Goal: Task Accomplishment & Management: Complete application form

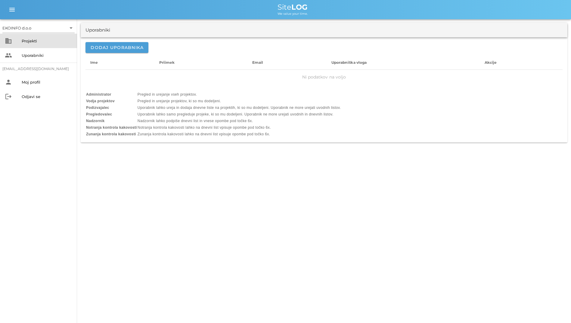
click at [29, 35] on div "business Projekti" at bounding box center [38, 41] width 77 height 14
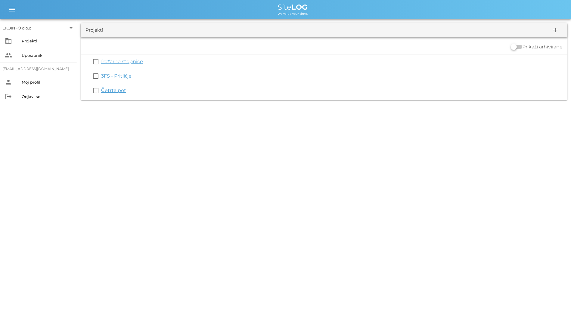
click at [114, 74] on link "3FS - Pritličje" at bounding box center [116, 76] width 30 height 6
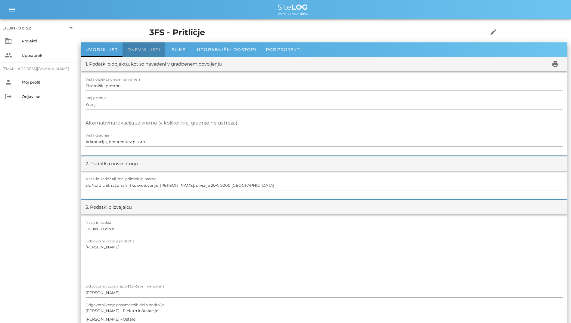
click at [133, 51] on span "Dnevni listi" at bounding box center [143, 49] width 33 height 5
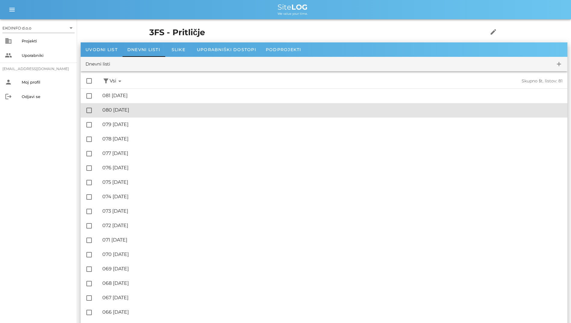
click at [139, 106] on div "🔏 080 [DATE] ✓ Podpisal: Nadzornik ✓ Podpisal: Sestavljalec ✓ Podpisal: Odgovor…" at bounding box center [332, 110] width 460 height 14
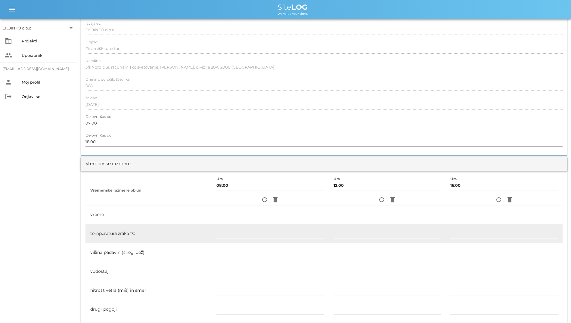
scroll to position [120, 0]
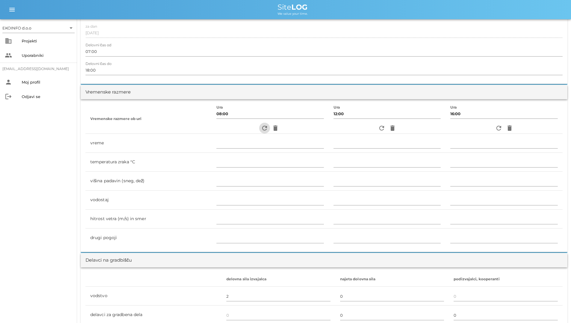
click at [261, 131] on icon "refresh" at bounding box center [264, 128] width 7 height 7
type input "jasno"
type input "20"
type input "0"
type input "0.56 m/s šibek SV"
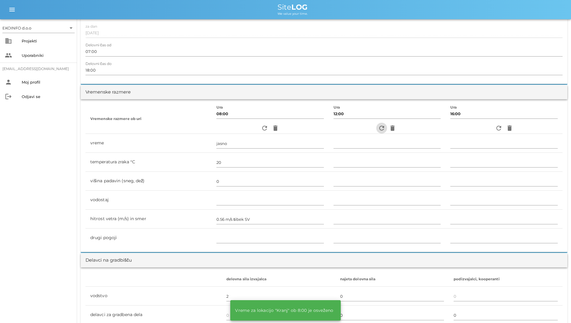
click at [378, 127] on icon "refresh" at bounding box center [381, 128] width 7 height 7
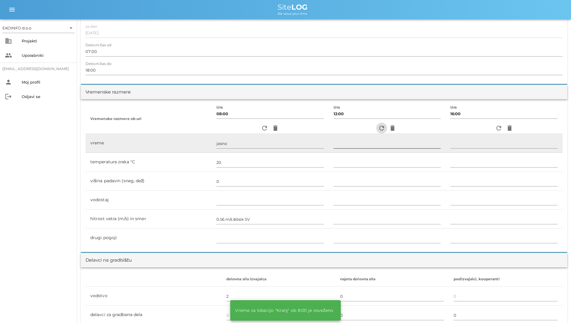
type input "pretežno oblačno"
type input "24"
type input "0"
type input "1.67 m/s šibek J"
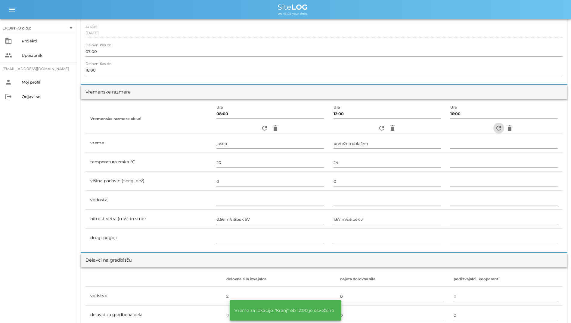
click at [501, 129] on icon "refresh" at bounding box center [498, 128] width 7 height 7
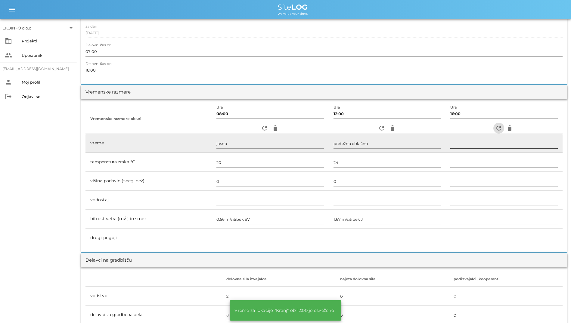
type input "pretežno oblačno"
type input "23"
type input "0"
type input "2.22 m/s [PERSON_NAME]"
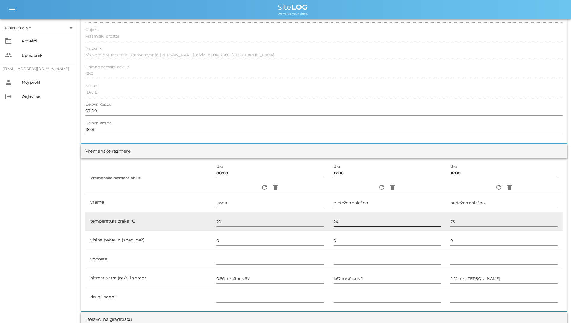
scroll to position [0, 0]
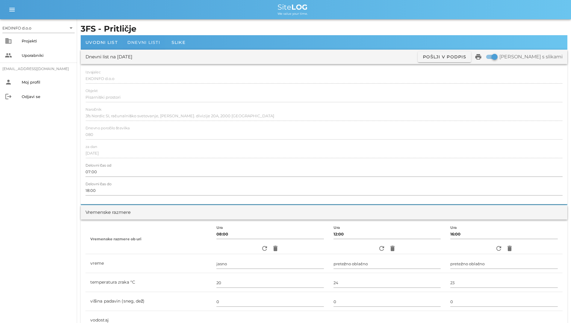
click at [144, 40] on span "Dnevni listi" at bounding box center [143, 42] width 33 height 5
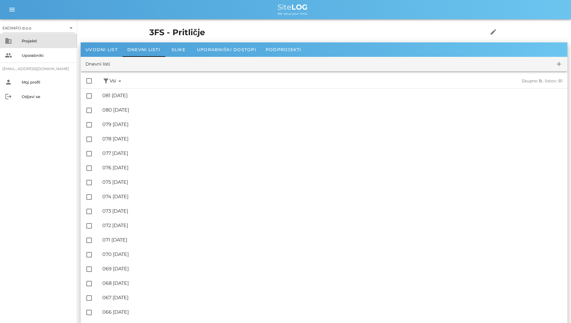
click at [36, 42] on div "Projekti" at bounding box center [47, 41] width 51 height 5
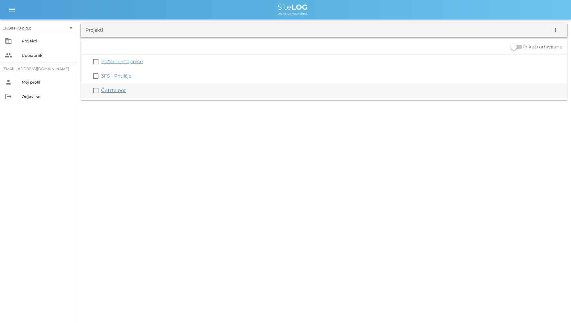
click at [113, 89] on link "Četrta pot" at bounding box center [113, 91] width 25 height 6
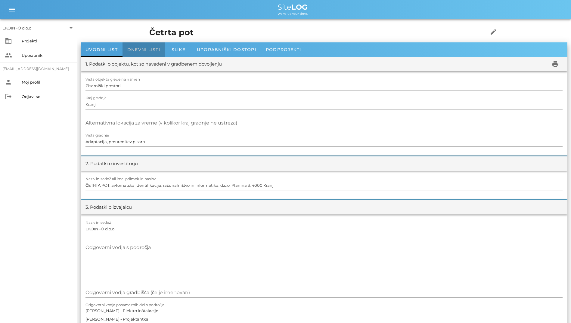
click at [147, 52] on span "Dnevni listi" at bounding box center [143, 49] width 33 height 5
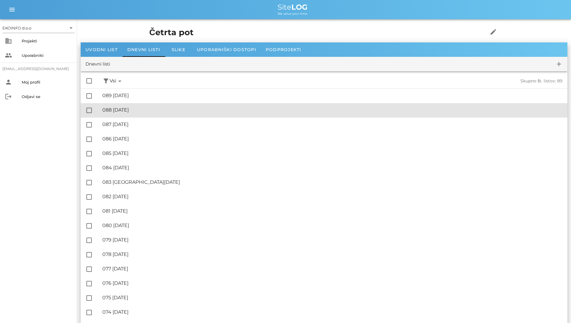
click at [156, 113] on div "🔏 088 [DATE]" at bounding box center [332, 110] width 460 height 6
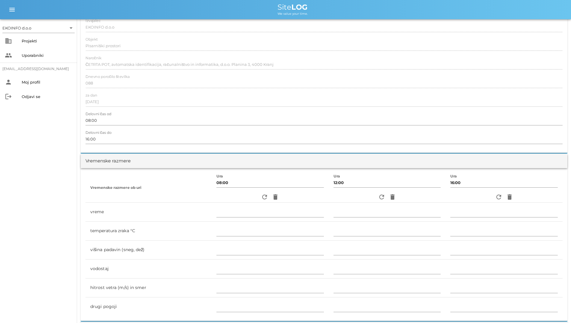
scroll to position [60, 0]
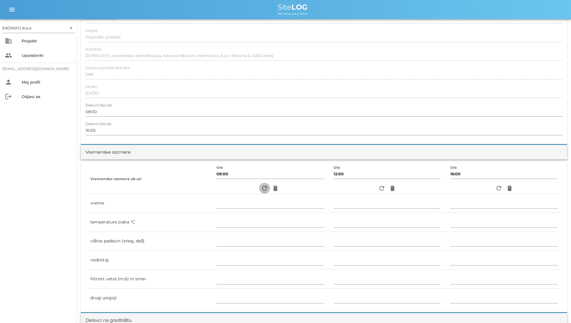
click at [261, 185] on icon "refresh" at bounding box center [264, 188] width 7 height 7
type input "jasno"
type input "20"
type input "0"
type input "0.56 m/s šibek SV"
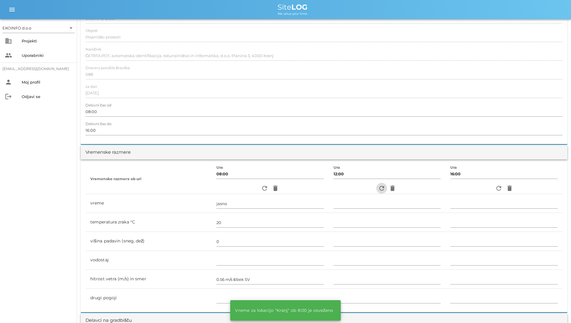
click at [378, 186] on icon "refresh" at bounding box center [381, 188] width 7 height 7
type input "pretežno oblačno"
type input "24"
type input "0"
type input "1.67 m/s šibek J"
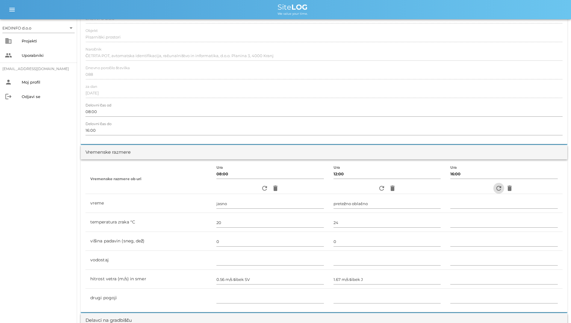
click at [497, 190] on icon "refresh" at bounding box center [498, 188] width 7 height 7
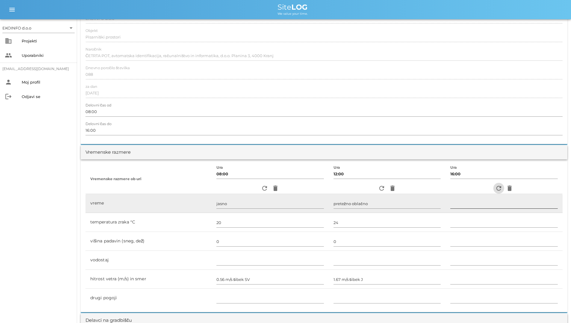
type input "pretežno oblačno"
type input "23"
type input "0"
type input "2.22 m/s [PERSON_NAME]"
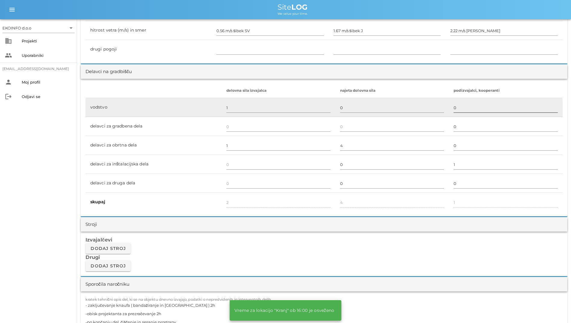
scroll to position [361, 0]
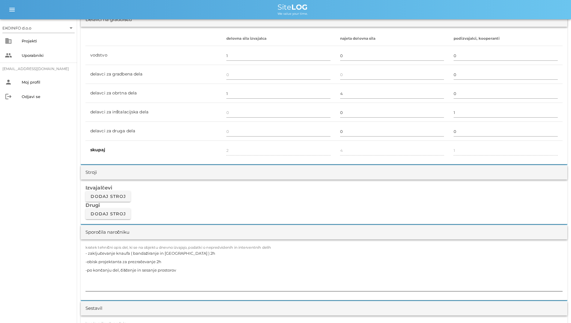
click at [206, 257] on textarea "- zaključevanje knaufa ( bandažiranje in [GEOGRAPHIC_DATA] ) 2h -obisk projekta…" at bounding box center [323, 270] width 477 height 42
click at [199, 264] on textarea "- zaključevanje knaufa ( bandažiranje in [GEOGRAPHIC_DATA] ) 2h -obisk projekta…" at bounding box center [323, 270] width 477 height 42
click at [165, 276] on textarea "- zaključevanje knaufa ( bandažiranje in [GEOGRAPHIC_DATA] ) 2h -obisk projekta…" at bounding box center [323, 270] width 477 height 42
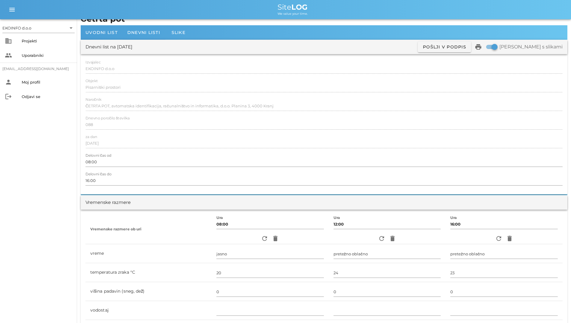
scroll to position [0, 0]
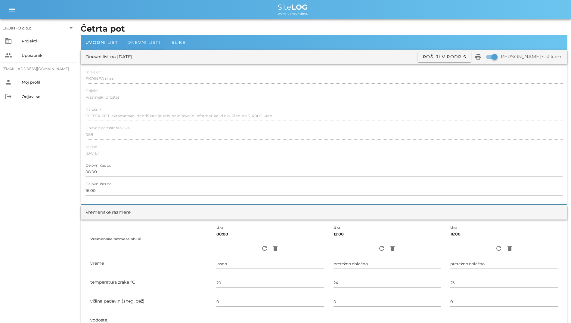
click at [134, 44] on span "Dnevni listi" at bounding box center [143, 42] width 33 height 5
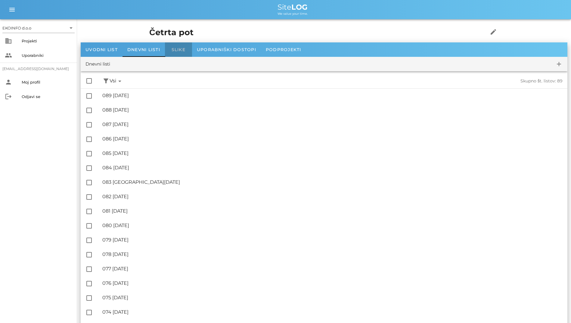
click at [180, 53] on div "Slike" at bounding box center [178, 49] width 27 height 14
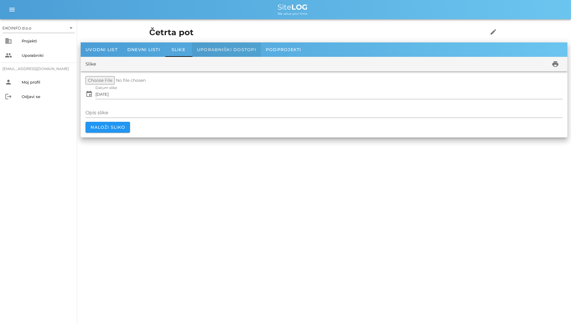
click at [206, 49] on span "Uporabniški dostopi" at bounding box center [226, 49] width 59 height 5
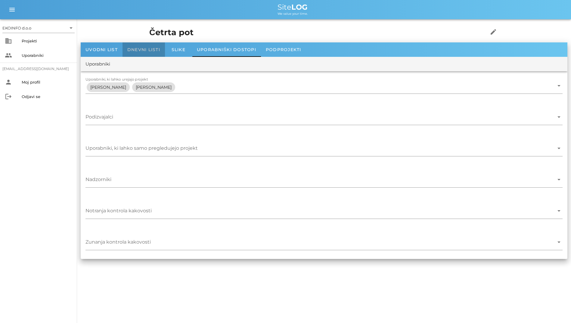
click at [134, 48] on span "Dnevni listi" at bounding box center [143, 49] width 33 height 5
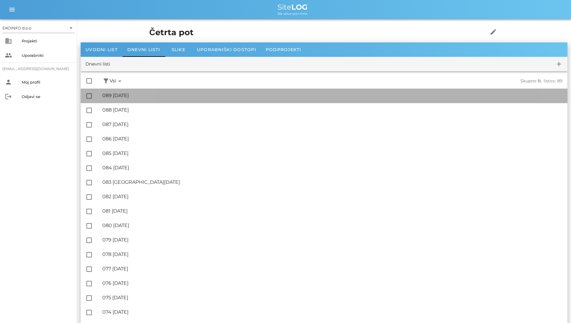
click at [157, 92] on div "🔏 089 [DATE] ✓ Podpisal: Nadzornik ✓ Podpisal: Sestavljalec ✓ Podpisal: Odgovor…" at bounding box center [332, 96] width 460 height 14
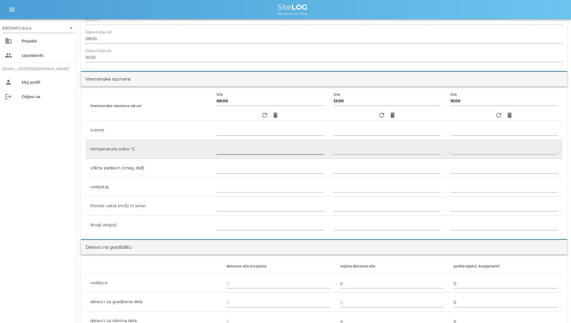
scroll to position [120, 0]
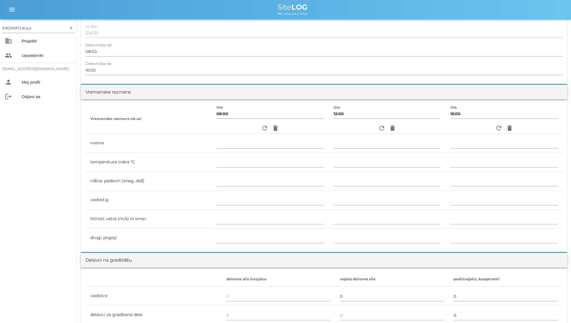
click at [256, 123] on div "refresh delete" at bounding box center [269, 128] width 107 height 11
click at [262, 131] on icon "refresh" at bounding box center [264, 128] width 7 height 7
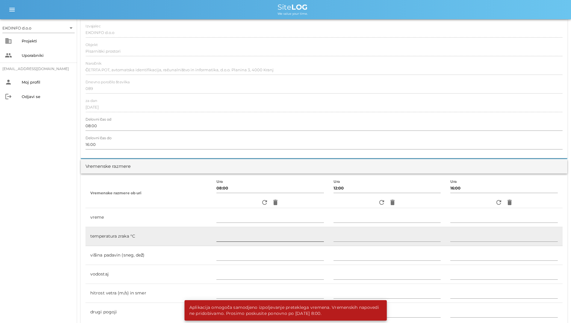
scroll to position [0, 0]
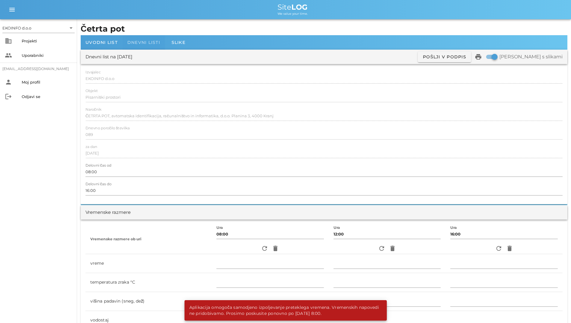
click at [154, 45] on span "Dnevni listi" at bounding box center [143, 42] width 33 height 5
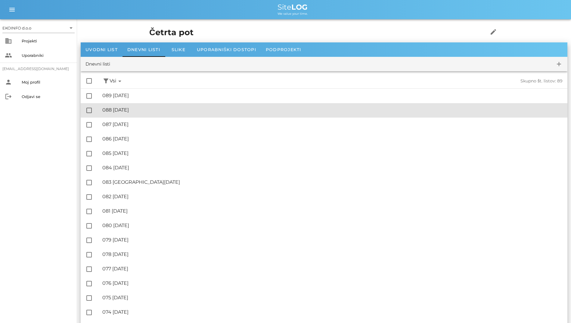
click at [139, 114] on div "🔏 088 [DATE] ✓ Podpisal: Nadzornik ✓ Podpisal: Sestavljalec ✓ Podpisal: Odgovor…" at bounding box center [332, 110] width 460 height 14
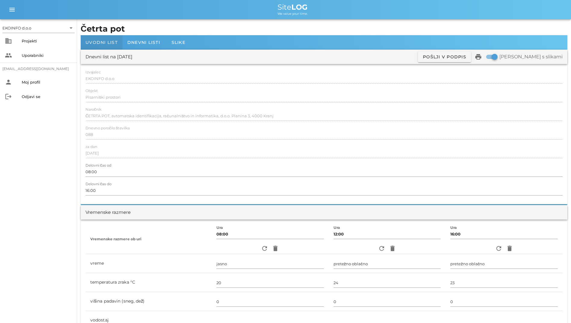
click at [91, 42] on span "Uvodni list" at bounding box center [101, 42] width 32 height 5
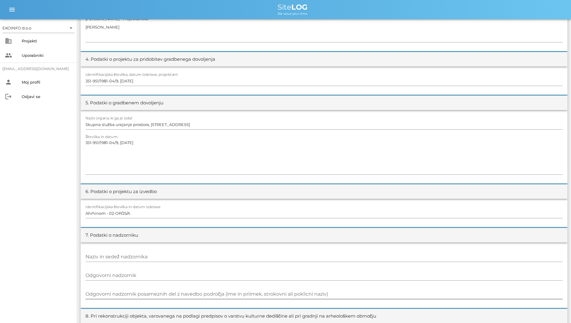
scroll to position [301, 0]
click at [17, 219] on div "EKOINFO d.o.o arrow_drop_down business Projekti people Uporabniki [EMAIL_ADDRES…" at bounding box center [38, 171] width 77 height 304
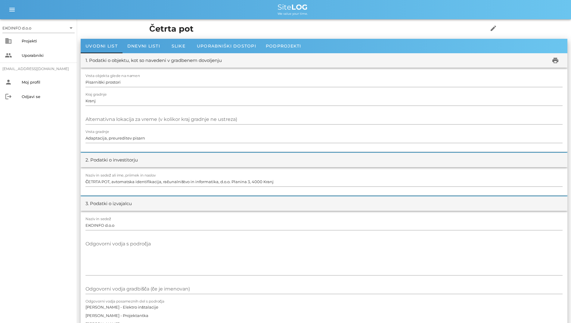
scroll to position [0, 0]
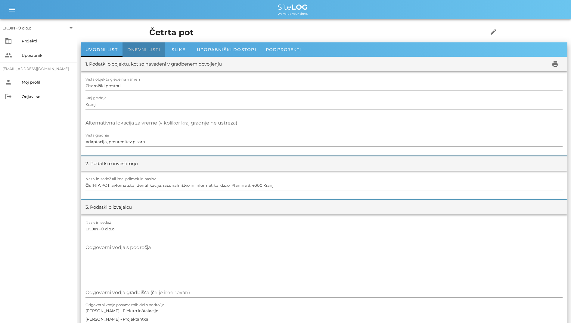
click at [151, 51] on span "Dnevni listi" at bounding box center [143, 49] width 33 height 5
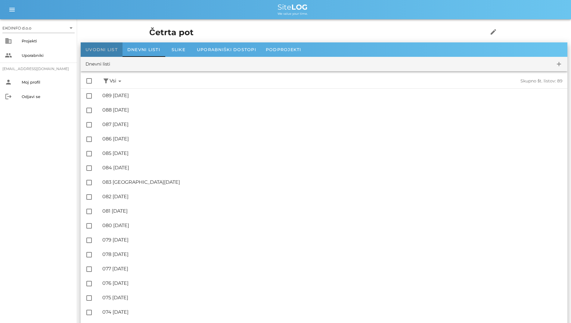
click at [106, 50] on span "Uvodni list" at bounding box center [101, 49] width 32 height 5
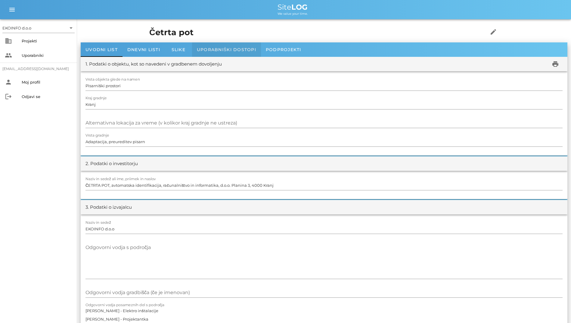
click at [219, 50] on span "Uporabniški dostopi" at bounding box center [226, 49] width 59 height 5
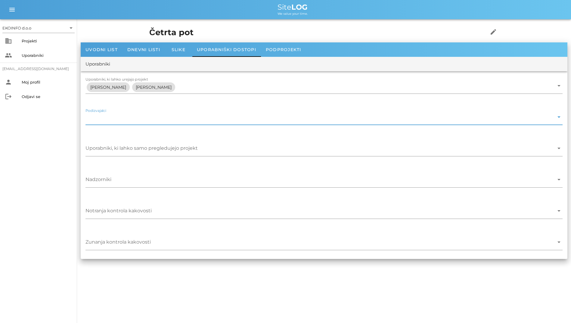
click at [158, 121] on input "Podizvajalci" at bounding box center [319, 119] width 468 height 10
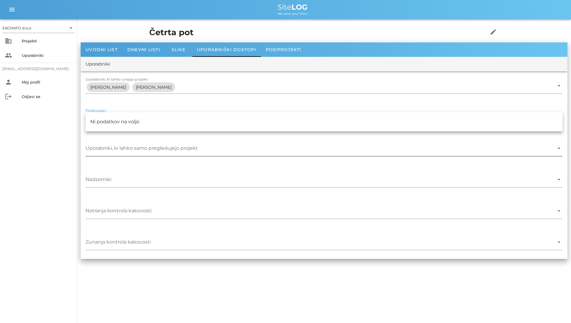
click at [152, 150] on input "Uporabniki, ki lahko samo pregledujejo projekt" at bounding box center [319, 150] width 468 height 10
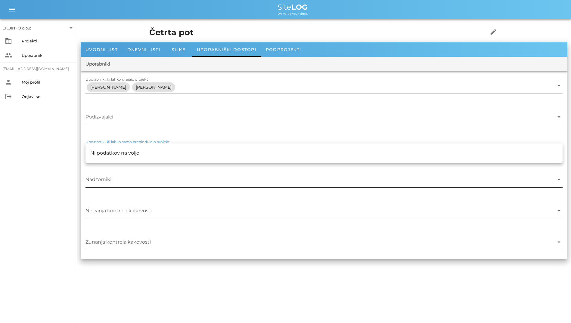
click at [138, 187] on div at bounding box center [323, 189] width 477 height 4
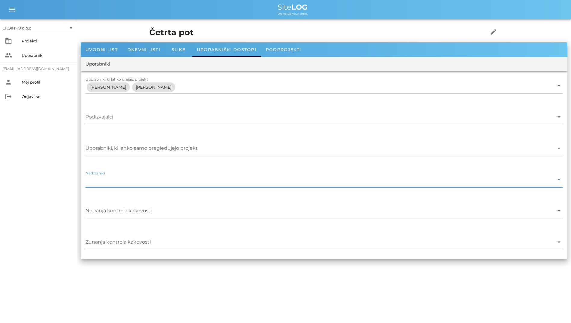
click at [137, 181] on input "Nadzorniki" at bounding box center [319, 181] width 468 height 10
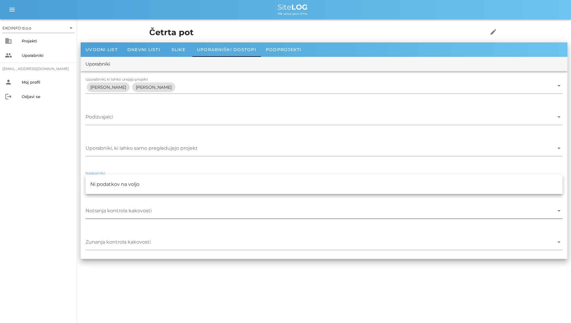
click at [148, 210] on input "Notranja kontrola kakovosti" at bounding box center [319, 213] width 468 height 10
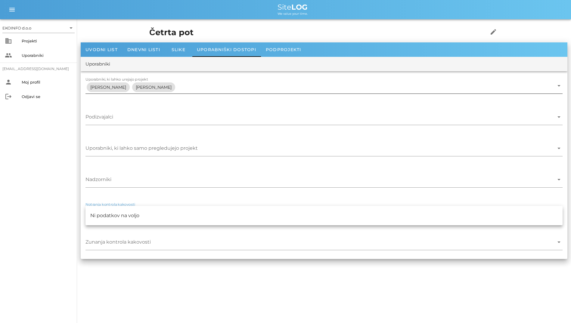
click at [202, 79] on div "Uporabniki, ki lahko urejajo projekt [PERSON_NAME] [PERSON_NAME] arrow_drop_down" at bounding box center [323, 87] width 477 height 20
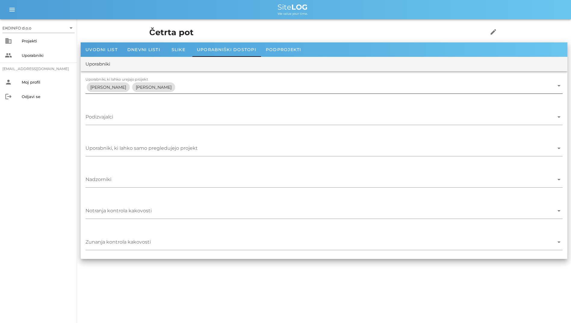
click at [215, 91] on input "Uporabniki, ki lahko urejajo projekt" at bounding box center [365, 87] width 378 height 10
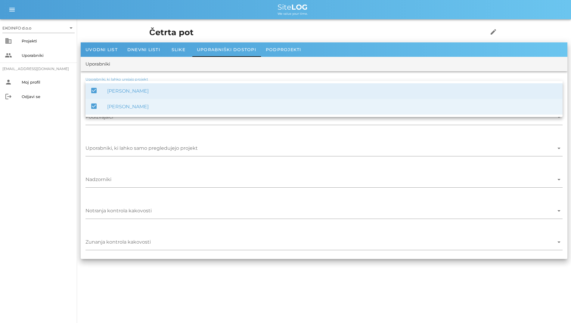
click at [227, 63] on div "Uporabniki" at bounding box center [324, 64] width 486 height 14
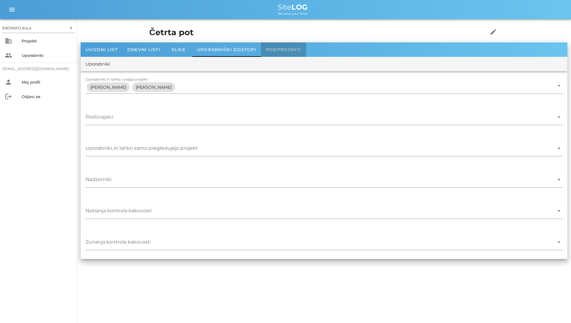
click at [274, 51] on span "Podprojekti" at bounding box center [284, 49] width 36 height 5
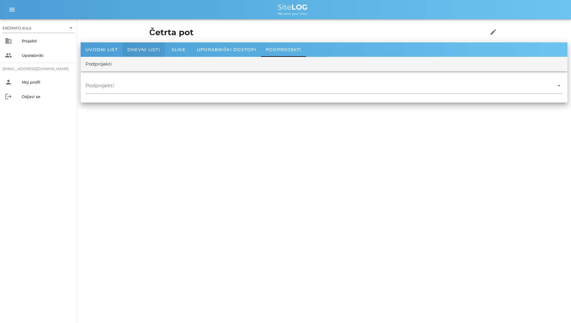
click at [164, 54] on div "Dnevni listi" at bounding box center [143, 49] width 42 height 14
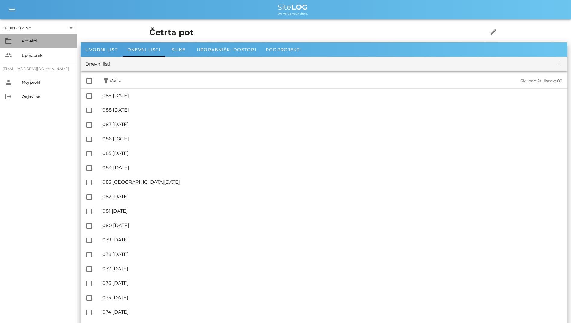
click at [52, 44] on div "Projekti" at bounding box center [47, 41] width 51 height 10
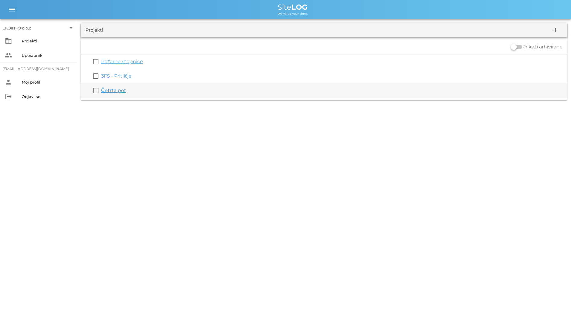
click at [124, 90] on link "Četrta pot" at bounding box center [113, 91] width 25 height 6
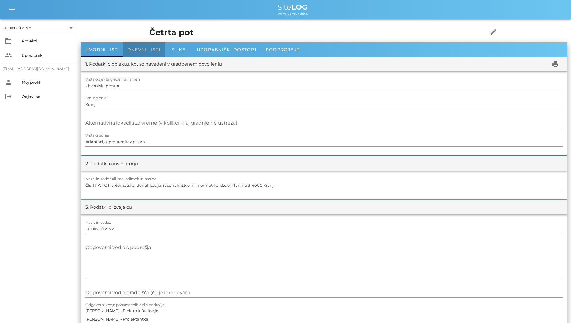
click at [144, 46] on div "Dnevni listi" at bounding box center [143, 49] width 42 height 14
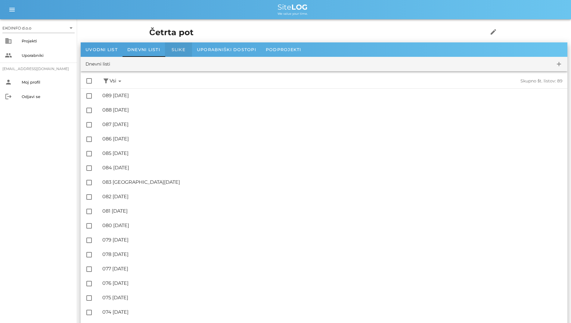
click at [175, 49] on span "Slike" at bounding box center [178, 49] width 14 height 5
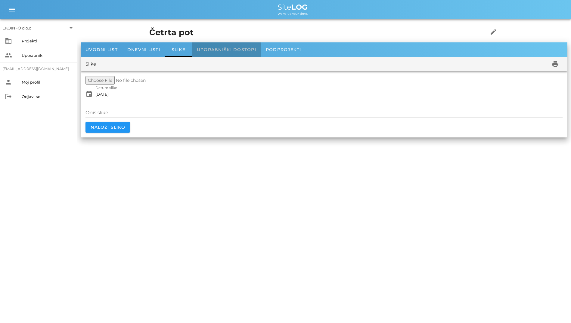
click at [208, 53] on div "Uporabniški dostopi" at bounding box center [226, 49] width 69 height 14
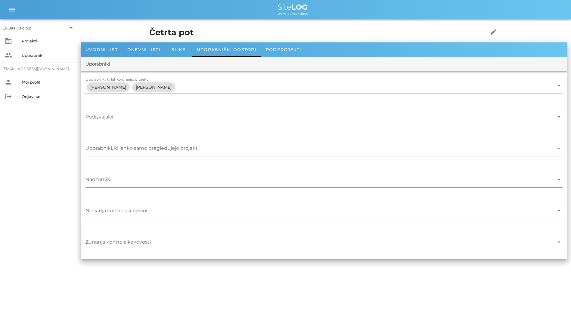
click at [176, 123] on div at bounding box center [319, 118] width 468 height 13
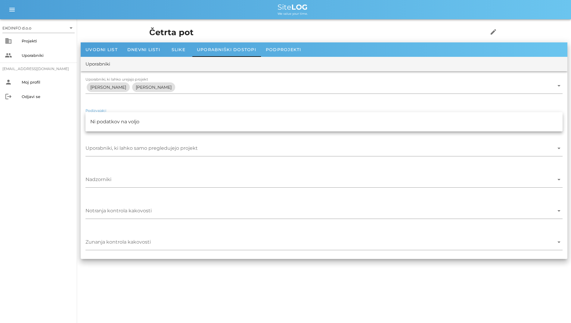
click at [182, 108] on div "Podizvajalci arrow_drop_down" at bounding box center [324, 118] width 486 height 31
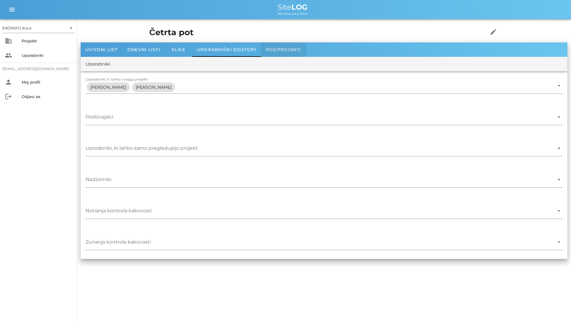
click at [277, 54] on div "Podprojekti" at bounding box center [283, 49] width 45 height 14
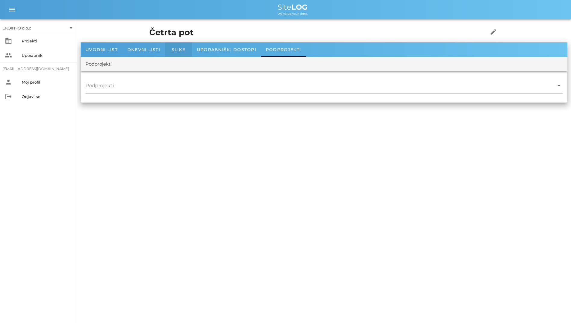
click at [184, 50] on span "Slike" at bounding box center [178, 49] width 14 height 5
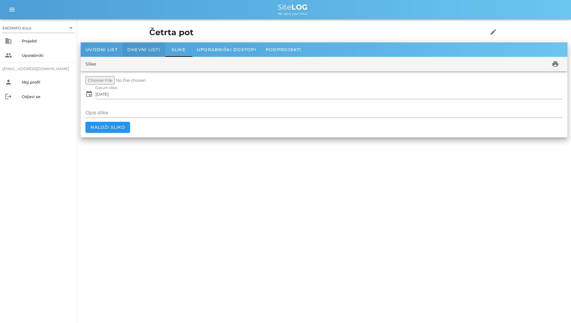
click at [150, 46] on div "Dnevni listi" at bounding box center [143, 49] width 42 height 14
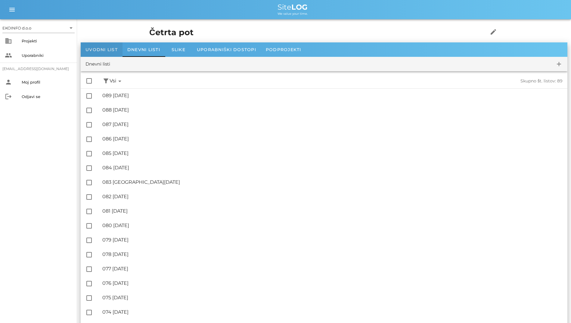
click at [107, 49] on span "Uvodni list" at bounding box center [101, 49] width 32 height 5
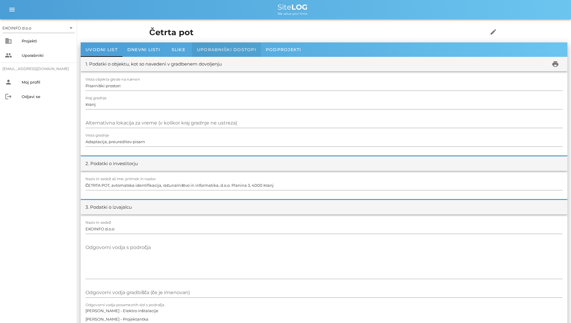
click at [246, 46] on div "Uporabniški dostopi" at bounding box center [226, 49] width 69 height 14
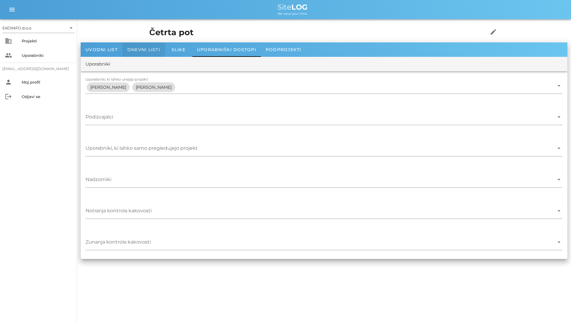
click at [162, 55] on div "Dnevni listi" at bounding box center [143, 49] width 42 height 14
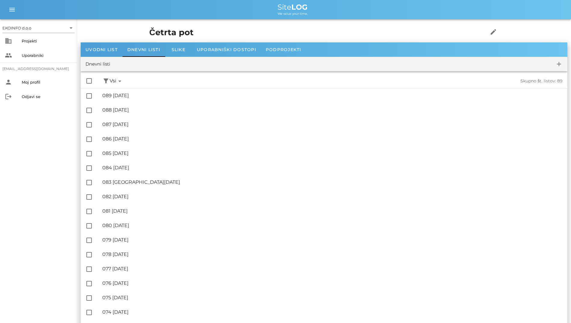
click at [20, 171] on div "EKOINFO d.o.o arrow_drop_down business Projekti people Uporabniki [EMAIL_ADDRES…" at bounding box center [38, 171] width 77 height 304
click at [189, 50] on div "Slike" at bounding box center [178, 49] width 27 height 14
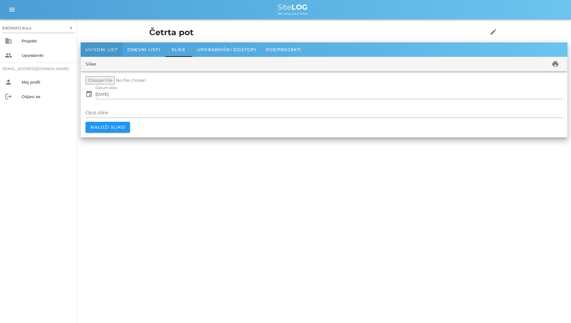
click at [102, 45] on div "Uvodni list" at bounding box center [102, 49] width 42 height 14
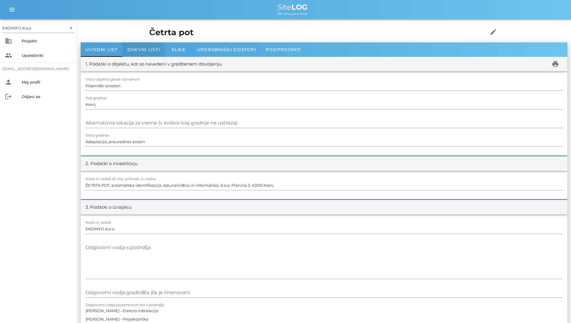
click at [140, 49] on span "Dnevni listi" at bounding box center [143, 49] width 33 height 5
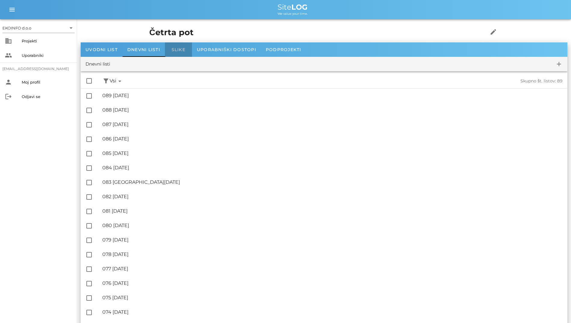
click at [175, 52] on span "Slike" at bounding box center [178, 49] width 14 height 5
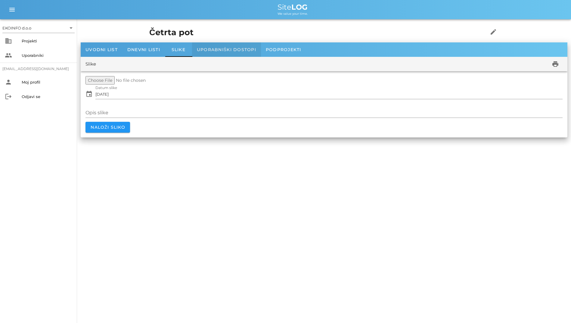
click at [204, 52] on span "Uporabniški dostopi" at bounding box center [226, 49] width 59 height 5
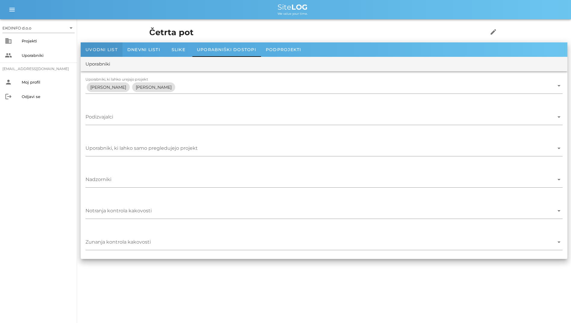
click at [94, 45] on div "Uvodni list" at bounding box center [102, 49] width 42 height 14
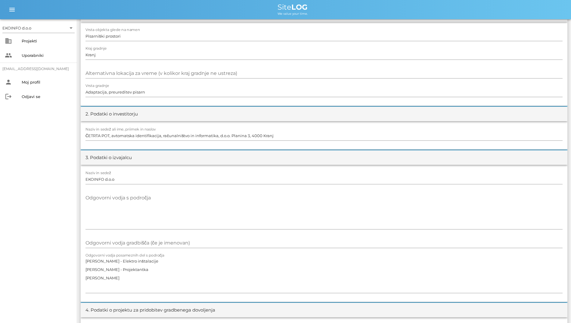
scroll to position [60, 0]
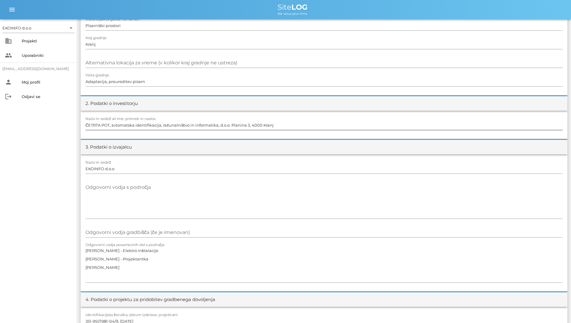
click at [228, 122] on input "ČETRTA POT, avtomatska identifikacija, računalništvo in informatika, d.o.o. Pla…" at bounding box center [323, 125] width 477 height 10
click at [146, 165] on input "EKOINFO d.o.o" at bounding box center [323, 169] width 477 height 10
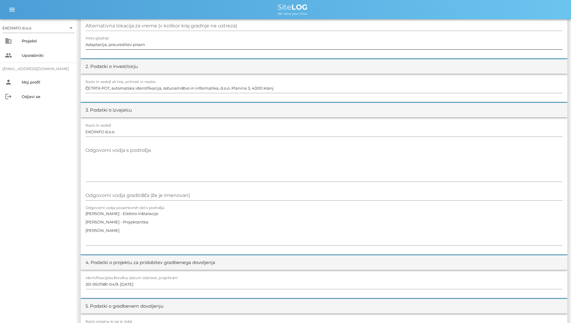
scroll to position [120, 0]
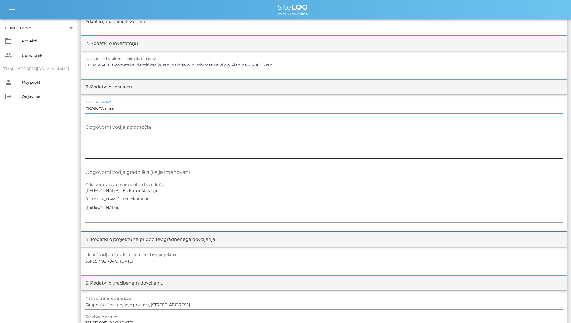
drag, startPoint x: 405, startPoint y: 142, endPoint x: 393, endPoint y: 139, distance: 12.3
click at [404, 142] on textarea "Odgovorni vodja s področja" at bounding box center [323, 140] width 477 height 36
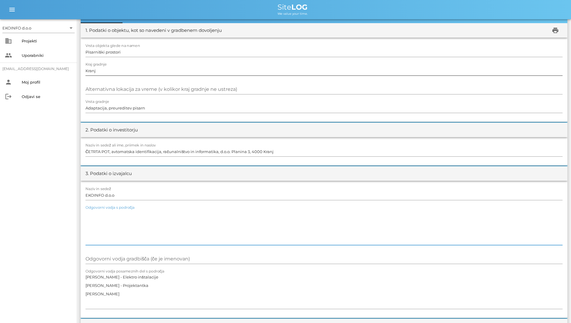
scroll to position [0, 0]
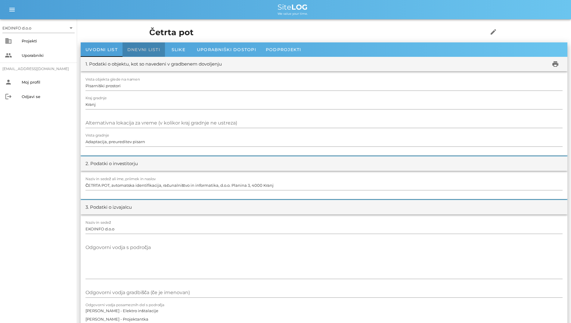
click at [144, 46] on div "Dnevni listi" at bounding box center [143, 49] width 42 height 14
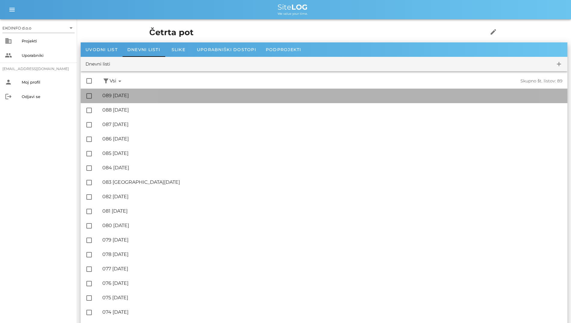
click at [180, 97] on div "🔏 089 [DATE]" at bounding box center [332, 96] width 460 height 6
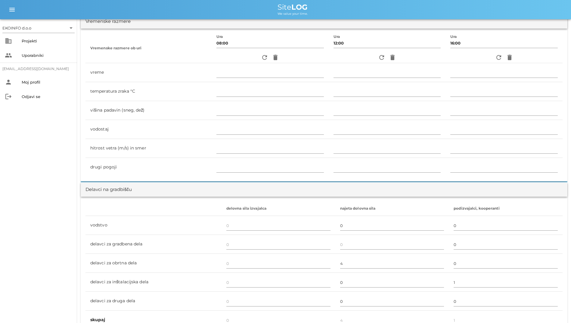
scroll to position [181, 0]
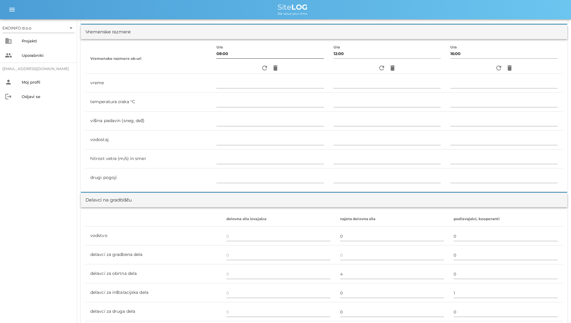
click at [254, 62] on div at bounding box center [269, 60] width 107 height 4
click at [256, 65] on div "refresh delete" at bounding box center [269, 68] width 107 height 11
click at [261, 66] on icon "refresh" at bounding box center [264, 67] width 7 height 7
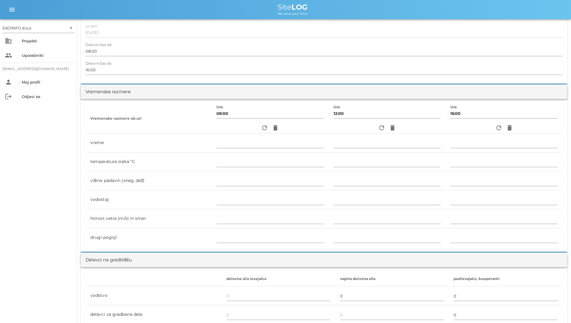
scroll to position [120, 0]
click at [263, 126] on icon "refresh" at bounding box center [264, 128] width 7 height 7
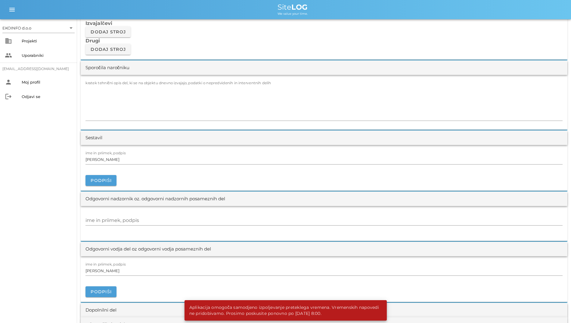
scroll to position [632, 0]
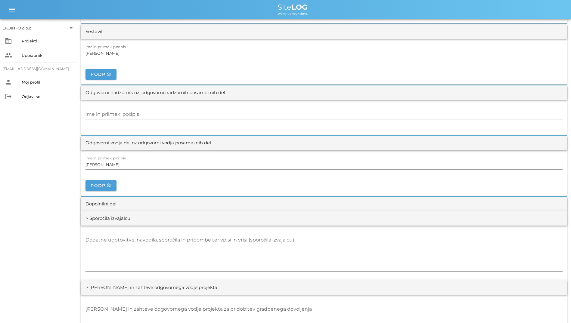
click at [22, 197] on div "EKOINFO d.o.o arrow_drop_down business Projekti people Uporabniki [EMAIL_ADDRES…" at bounding box center [38, 171] width 77 height 304
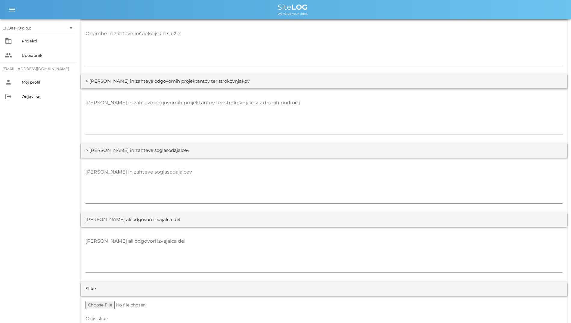
scroll to position [971, 0]
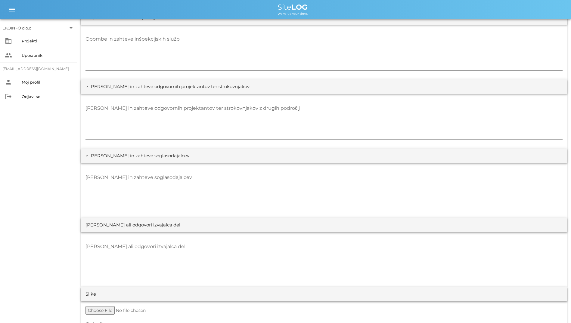
click at [215, 134] on textarea "[PERSON_NAME] in zahteve odgovornih projektantov ter strokovnjakov z drugih pod…" at bounding box center [323, 121] width 477 height 36
click at [223, 199] on textarea "[PERSON_NAME] in zahteve soglasodajalcev" at bounding box center [323, 191] width 477 height 36
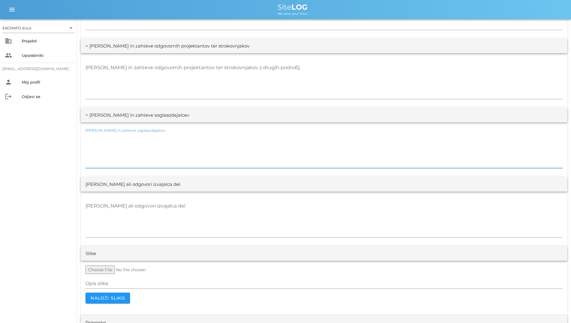
scroll to position [1061, 0]
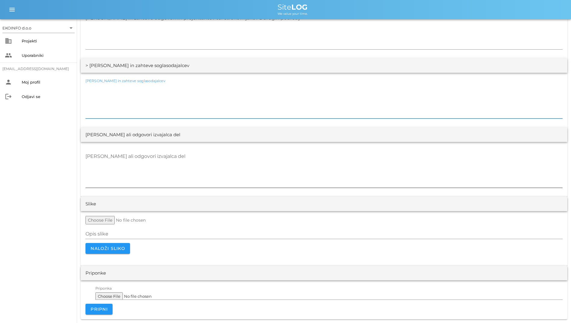
click at [209, 159] on textarea "[PERSON_NAME] ali odgovori izvajalca del" at bounding box center [323, 170] width 477 height 36
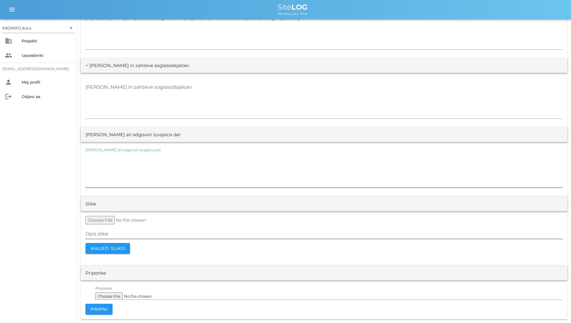
click at [220, 237] on input "Opis slike" at bounding box center [323, 234] width 477 height 10
click at [189, 180] on textarea "[PERSON_NAME] ali odgovori izvajalca del" at bounding box center [323, 170] width 477 height 36
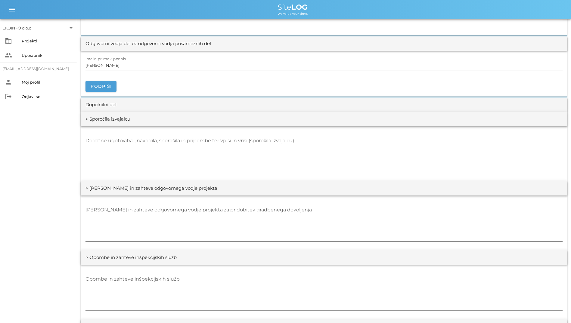
scroll to position [730, 0]
click at [204, 191] on div "> [PERSON_NAME] in zahteve odgovornega vodje projekta" at bounding box center [324, 189] width 486 height 14
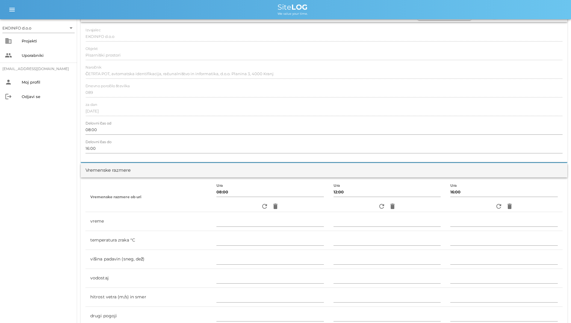
scroll to position [40, 0]
drag, startPoint x: 570, startPoint y: 48, endPoint x: 570, endPoint y: 55, distance: 6.6
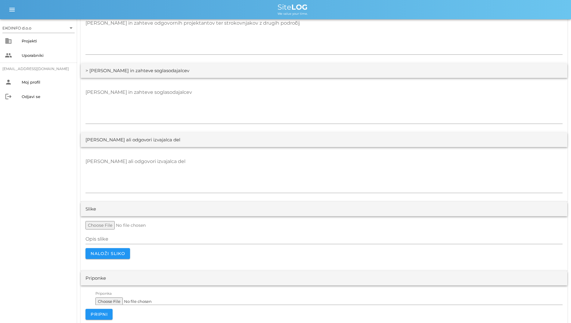
scroll to position [1061, 0]
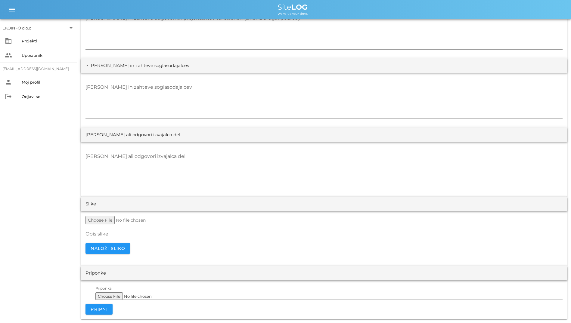
click at [214, 179] on textarea "[PERSON_NAME] ali odgovori izvajalca del" at bounding box center [323, 170] width 477 height 36
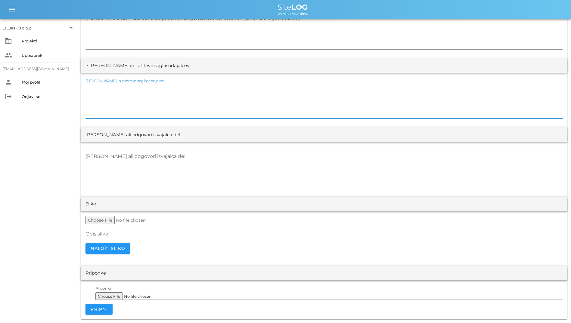
click at [205, 106] on textarea "[PERSON_NAME] in zahteve soglasodajalcev" at bounding box center [323, 100] width 477 height 36
click at [304, 180] on textarea "[PERSON_NAME] ali odgovori izvajalca del" at bounding box center [323, 170] width 477 height 36
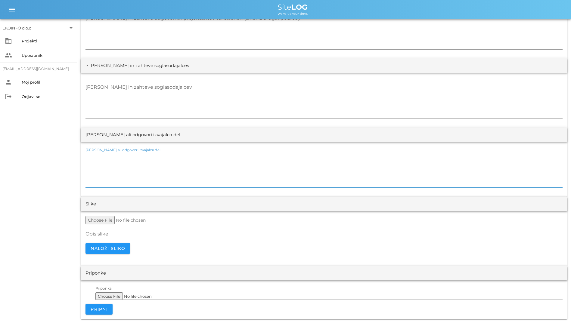
click at [304, 180] on textarea "[PERSON_NAME] ali odgovori izvajalca del" at bounding box center [323, 170] width 477 height 36
click at [269, 103] on textarea "[PERSON_NAME] in zahteve soglasodajalcev" at bounding box center [323, 100] width 477 height 36
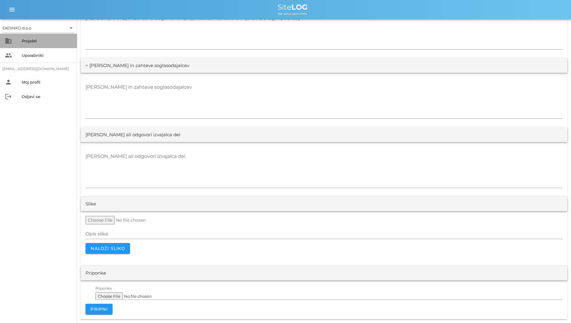
click at [49, 42] on div "Projekti" at bounding box center [47, 41] width 51 height 5
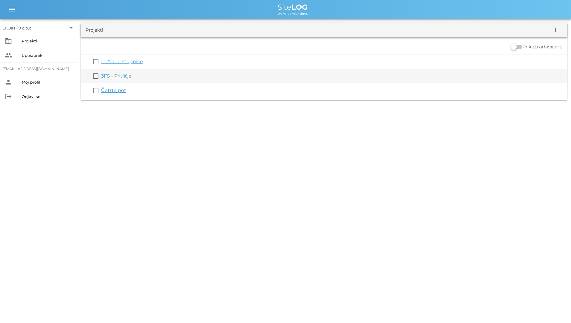
click at [111, 75] on link "3FS - Pritličje" at bounding box center [116, 76] width 30 height 6
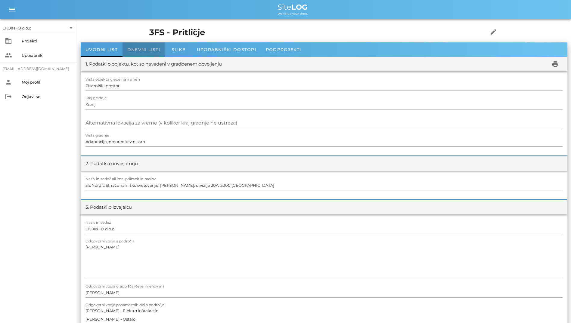
click at [132, 53] on div "Dnevni listi" at bounding box center [143, 49] width 42 height 14
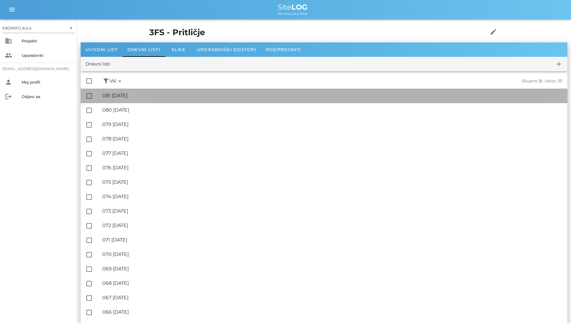
click at [144, 95] on div "🔏 081 [DATE]" at bounding box center [332, 96] width 460 height 6
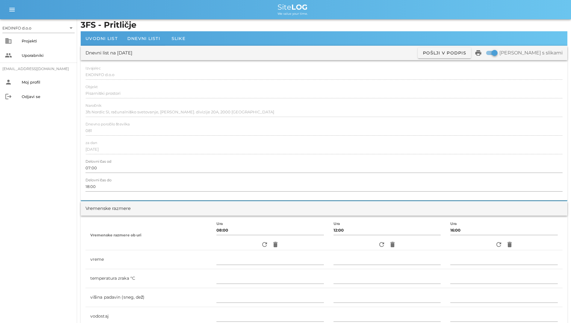
scroll to position [90, 0]
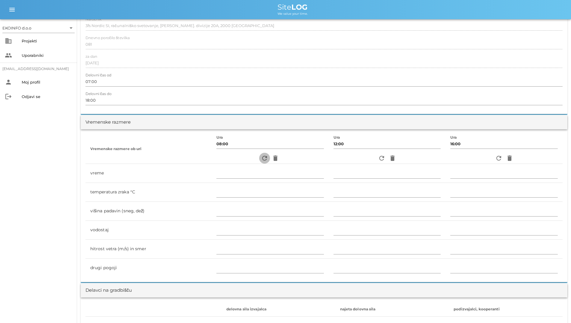
click at [261, 159] on icon "refresh" at bounding box center [264, 158] width 7 height 7
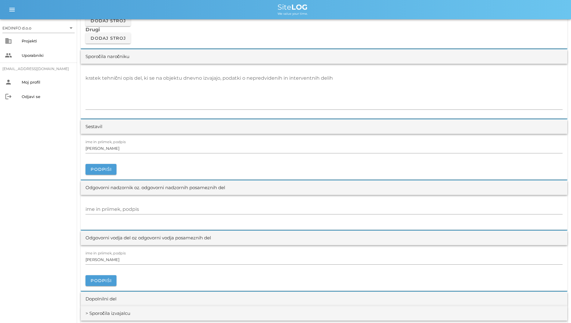
scroll to position [542, 0]
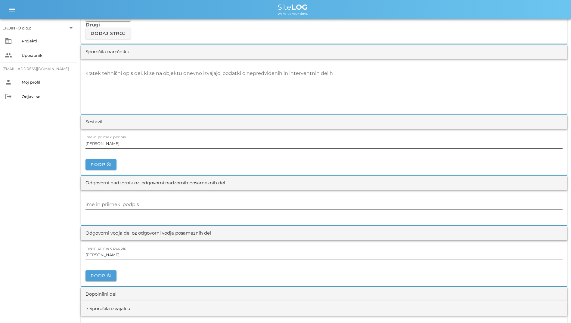
click at [313, 147] on input "[PERSON_NAME]" at bounding box center [323, 144] width 477 height 10
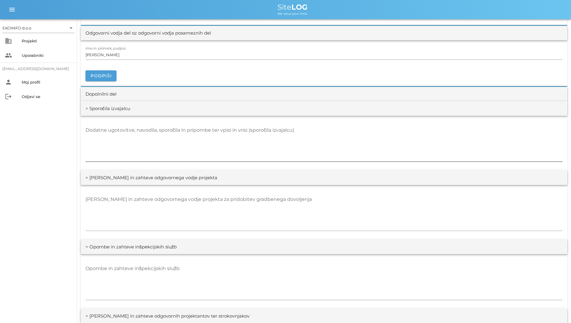
scroll to position [752, 0]
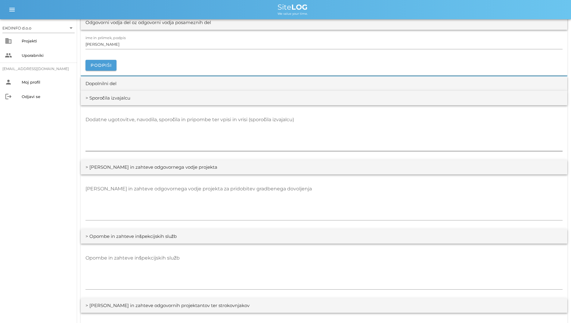
click at [146, 142] on textarea "Dodatne ugotovitve, navodila, sporočila in pripombe ter vpisi in vrisi (sporoči…" at bounding box center [323, 133] width 477 height 36
click at [153, 190] on textarea "[PERSON_NAME] in zahteve odgovornega vodje projekta za pridobitev gradbenega do…" at bounding box center [323, 202] width 477 height 36
click at [158, 195] on textarea "[PERSON_NAME] in zahteve odgovornega vodje projekta za pridobitev gradbenega do…" at bounding box center [323, 202] width 477 height 36
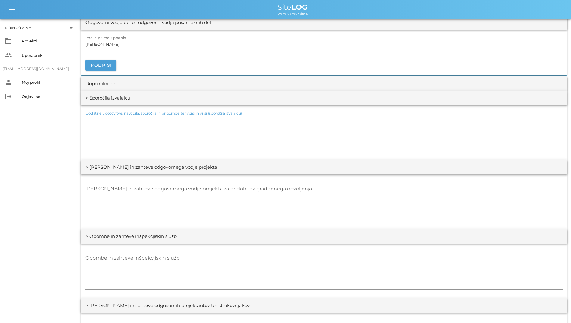
click at [186, 136] on textarea "Dodatne ugotovitve, navodila, sporočila in pripombe ter vpisi in vrisi (sporoči…" at bounding box center [323, 133] width 477 height 36
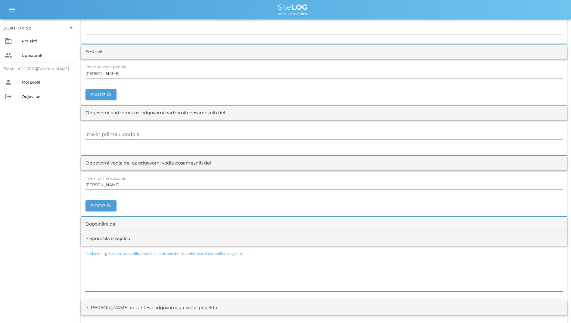
scroll to position [511, 0]
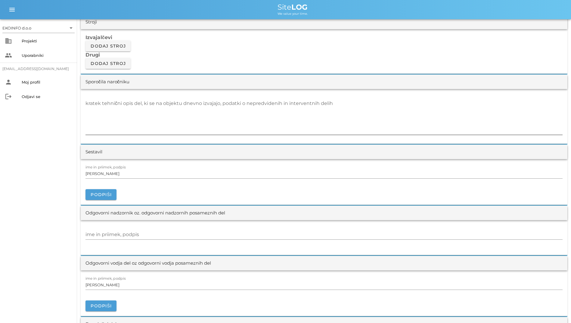
click at [187, 129] on textarea "kratek tehnični opis del, ki se na objektu dnevno izvajajo, podatki o nepredvid…" at bounding box center [323, 117] width 477 height 36
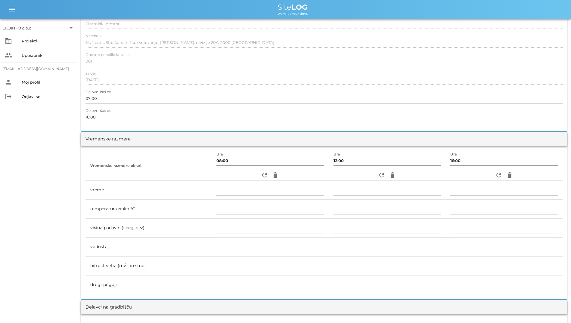
scroll to position [0, 0]
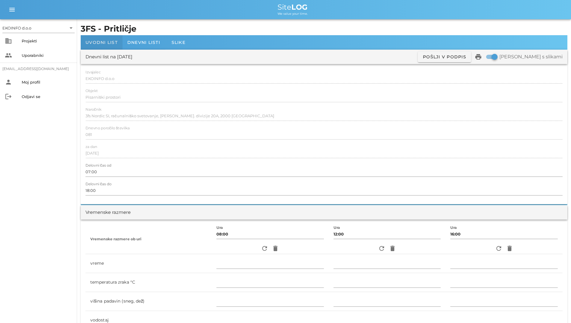
click at [112, 44] on span "Uvodni list" at bounding box center [101, 42] width 32 height 5
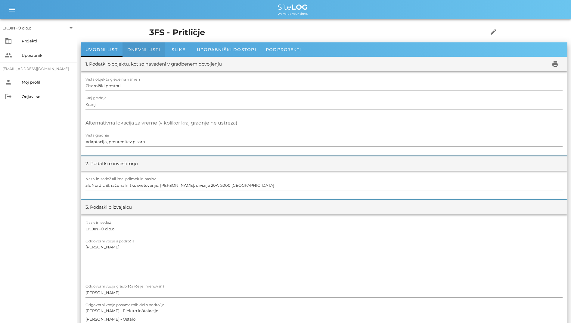
click at [148, 48] on span "Dnevni listi" at bounding box center [143, 49] width 33 height 5
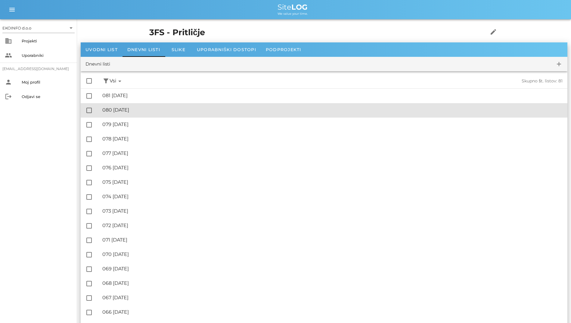
click at [165, 107] on div "🔏 080 [DATE]" at bounding box center [332, 110] width 460 height 6
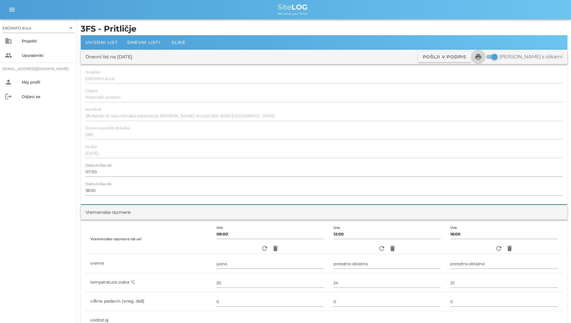
click at [482, 56] on icon "print" at bounding box center [477, 56] width 7 height 7
click at [46, 42] on div "Projekti" at bounding box center [47, 41] width 51 height 5
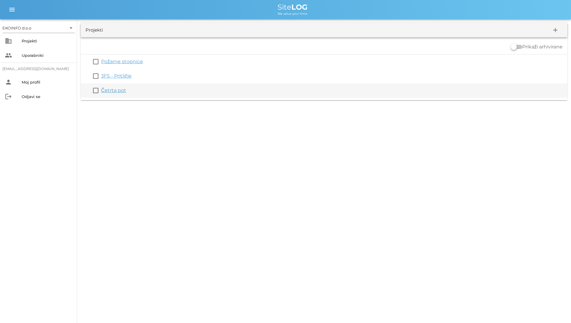
click at [114, 89] on link "Četrta pot" at bounding box center [113, 91] width 25 height 6
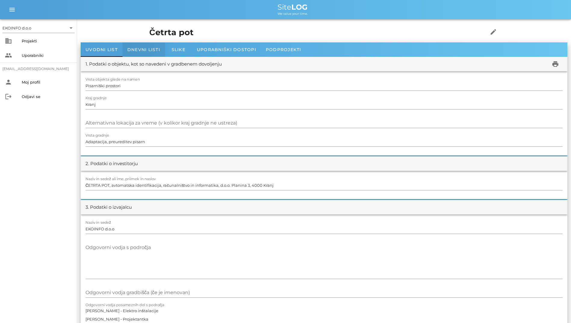
click at [135, 47] on span "Dnevni listi" at bounding box center [143, 49] width 33 height 5
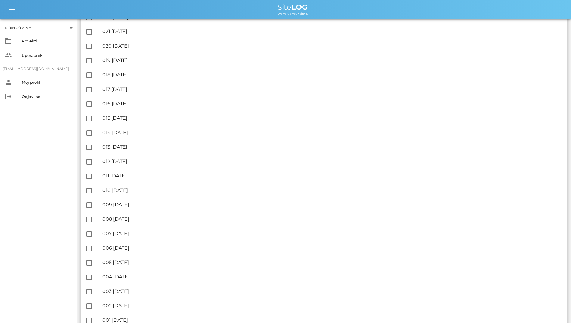
scroll to position [1057, 0]
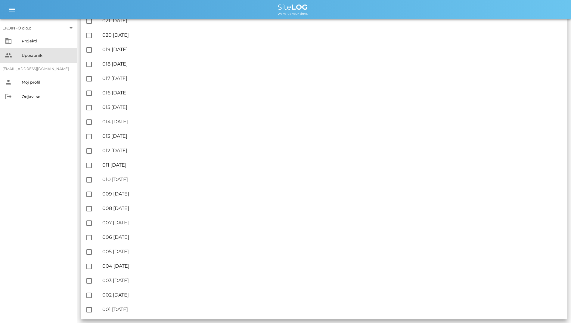
click at [36, 54] on div "Uporabniki" at bounding box center [47, 55] width 51 height 5
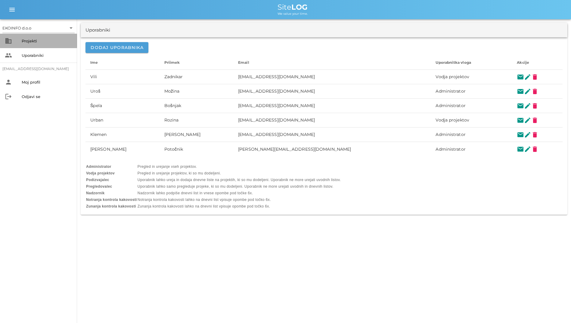
click at [48, 45] on div "Projekti" at bounding box center [47, 41] width 51 height 10
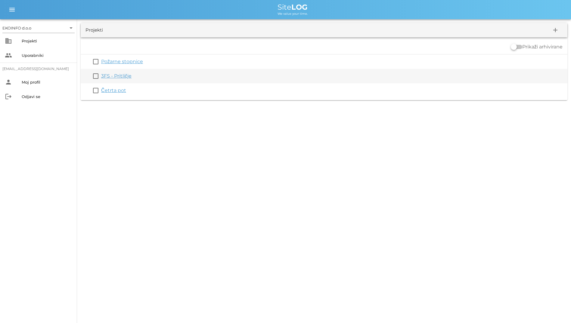
click at [111, 78] on link "3FS - Pritličje" at bounding box center [116, 76] width 30 height 6
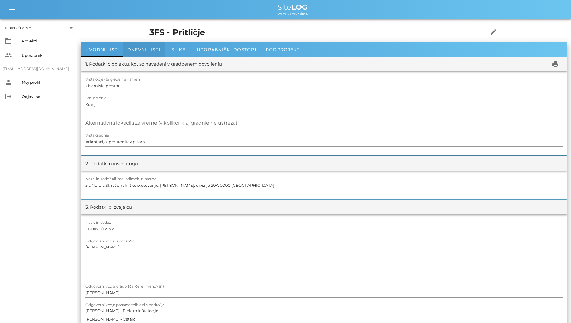
click at [137, 53] on div "Dnevni listi" at bounding box center [143, 49] width 42 height 14
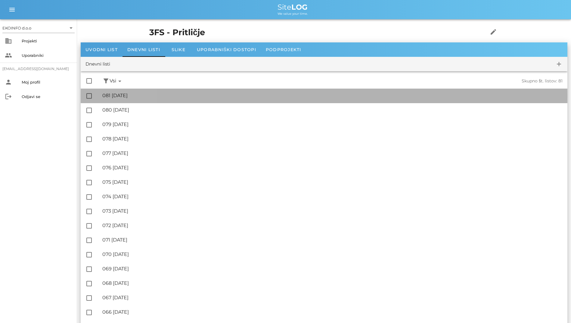
click at [132, 95] on div "🔏 081 [DATE]" at bounding box center [332, 96] width 460 height 6
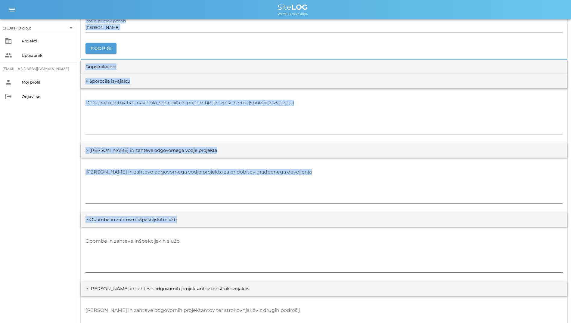
scroll to position [812, 0]
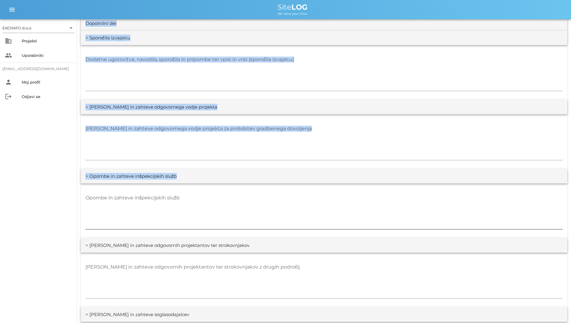
drag, startPoint x: 85, startPoint y: 82, endPoint x: 209, endPoint y: 225, distance: 189.2
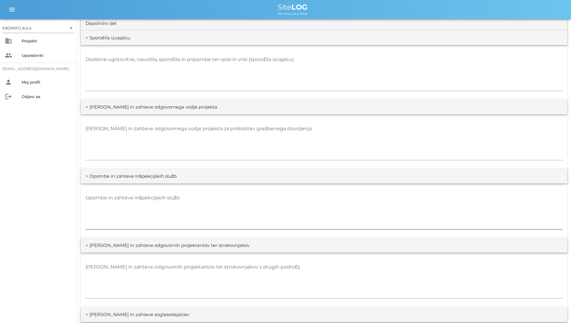
click at [172, 225] on textarea "Opombe in zahteve inšpekcijskih služb" at bounding box center [323, 211] width 477 height 36
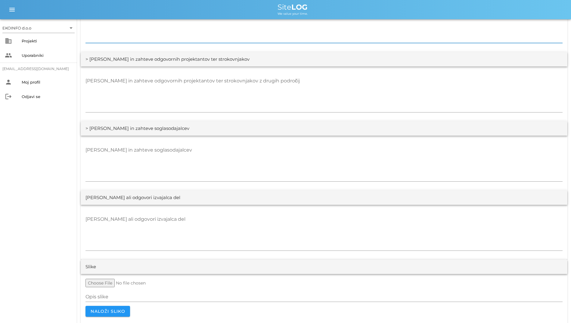
scroll to position [1061, 0]
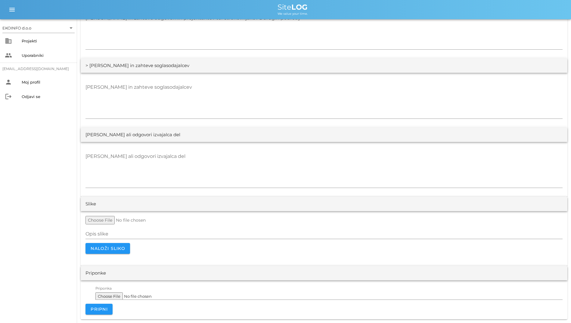
click at [36, 187] on div "EKOINFO d.o.o arrow_drop_down business Projekti people Uporabniki [EMAIL_ADDRES…" at bounding box center [38, 171] width 77 height 304
click at [32, 41] on div "Projekti" at bounding box center [47, 41] width 51 height 5
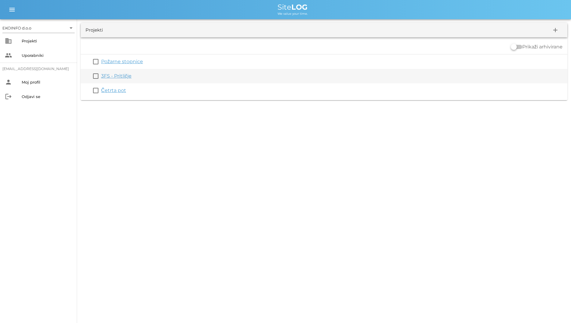
click at [120, 76] on link "3FS - Pritličje" at bounding box center [116, 76] width 30 height 6
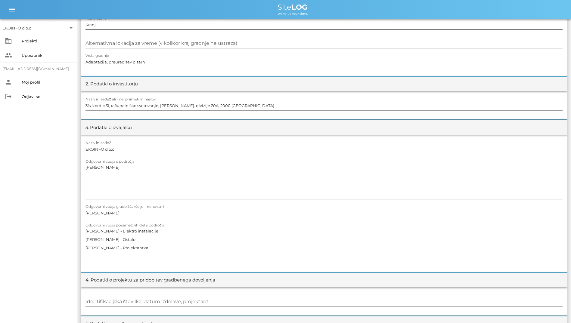
scroll to position [90, 0]
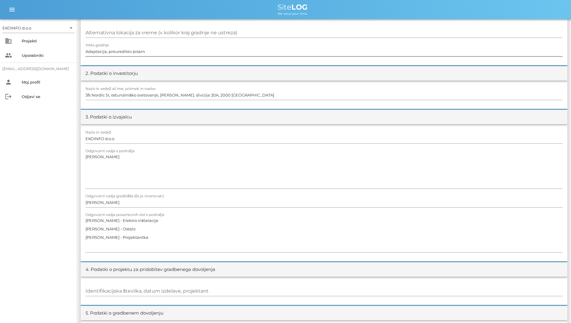
click at [154, 55] on input "Adaptacija, preureditev pisarn" at bounding box center [323, 52] width 477 height 10
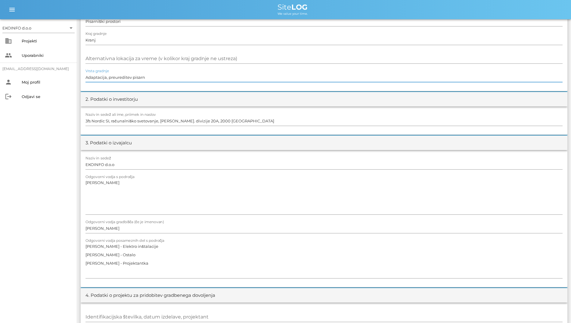
scroll to position [0, 0]
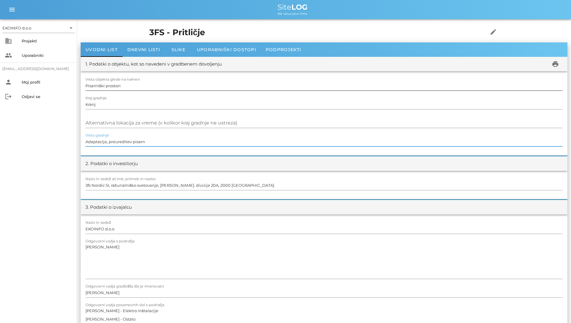
click at [151, 91] on div at bounding box center [323, 93] width 477 height 4
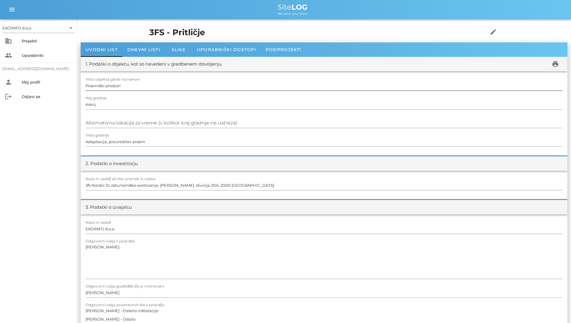
click at [157, 88] on input "Pisarniški prostori" at bounding box center [323, 86] width 477 height 10
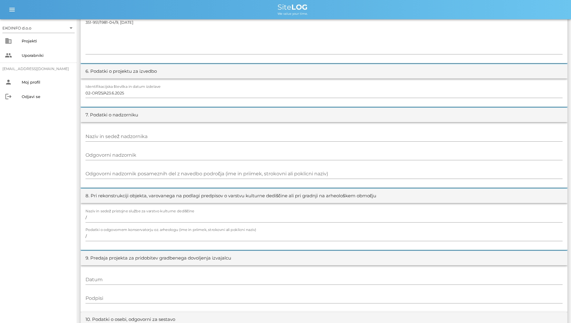
scroll to position [421, 0]
click at [181, 130] on div "Naziv in sedež nadzornika" at bounding box center [323, 136] width 477 height 17
click at [185, 134] on input "Naziv in sedež nadzornika" at bounding box center [323, 136] width 477 height 10
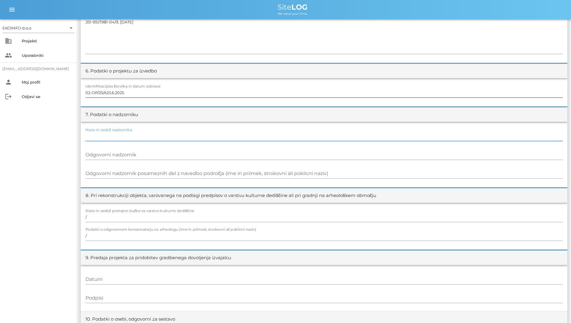
click at [184, 86] on div "Identifikacijska številka in datum izdelave 02-OP/25/A23.6.2025" at bounding box center [323, 92] width 477 height 17
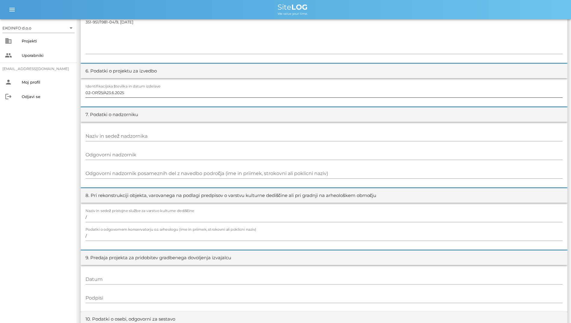
click at [185, 89] on input "02-OP/25/A23.6.2025" at bounding box center [323, 93] width 477 height 10
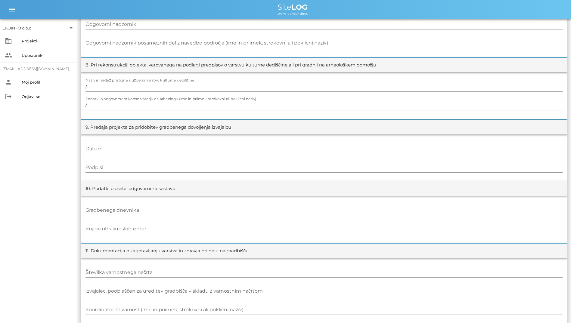
scroll to position [556, 0]
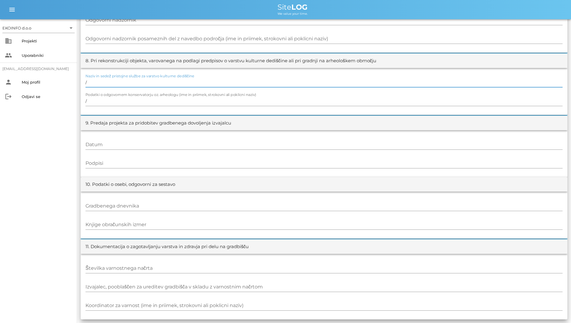
click at [185, 84] on input "/" at bounding box center [323, 83] width 477 height 10
click at [176, 94] on label "Podatki o odgovornem konservatorju oz. arheologu (ime in priimek, strokovni ali…" at bounding box center [170, 95] width 171 height 5
click at [176, 96] on input "/" at bounding box center [323, 101] width 477 height 10
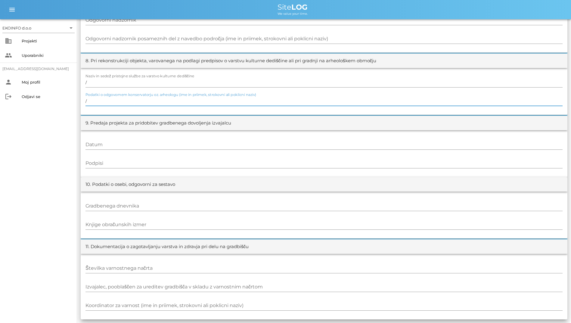
click at [176, 100] on input "/" at bounding box center [323, 101] width 477 height 10
click at [196, 143] on input "Datum" at bounding box center [323, 145] width 477 height 10
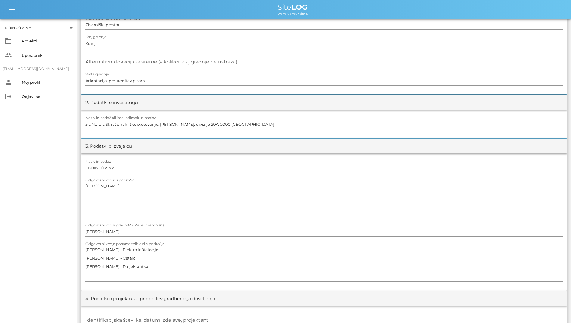
scroll to position [0, 0]
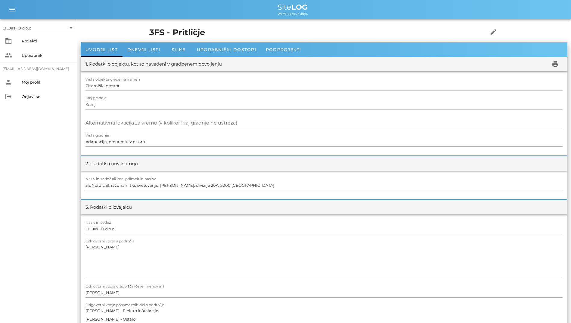
click at [142, 57] on div "1. Podatki o objektu, kot so navedeni v gradbenem dovoljenju print" at bounding box center [324, 64] width 486 height 14
click at [145, 54] on div "Dnevni listi" at bounding box center [143, 49] width 42 height 14
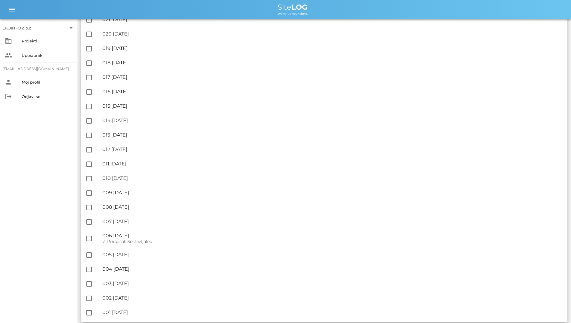
scroll to position [946, 0]
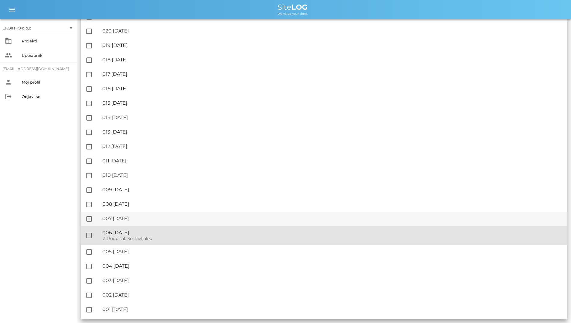
drag, startPoint x: 143, startPoint y: 231, endPoint x: 187, endPoint y: 217, distance: 47.2
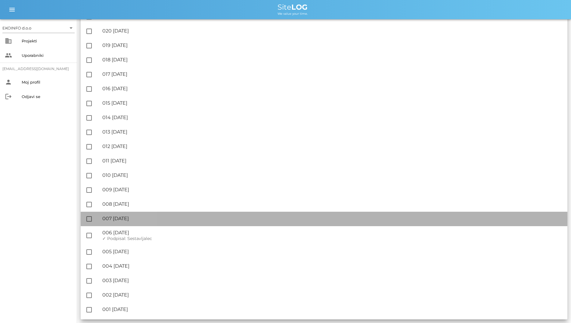
click at [187, 217] on div "🔏 007 [DATE]" at bounding box center [332, 219] width 460 height 6
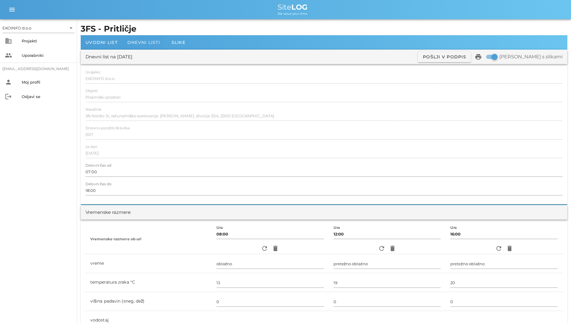
click at [140, 44] on span "Dnevni listi" at bounding box center [143, 42] width 33 height 5
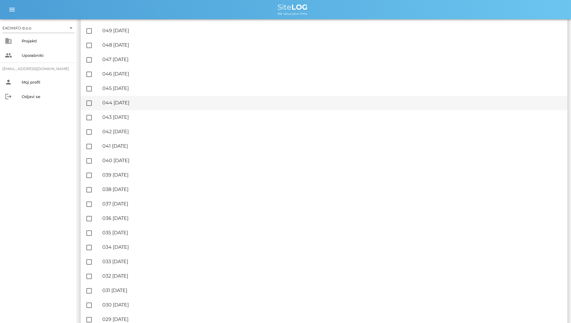
scroll to position [524, 0]
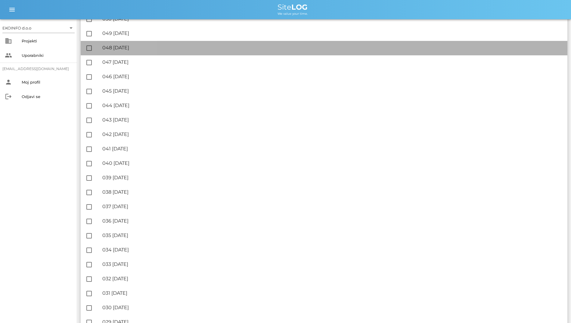
click at [122, 49] on div "🔏 048 [DATE]" at bounding box center [332, 48] width 460 height 6
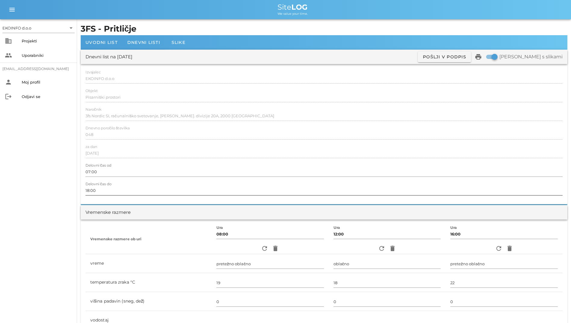
click at [211, 184] on div "Delovni čas do 18:00" at bounding box center [323, 190] width 477 height 17
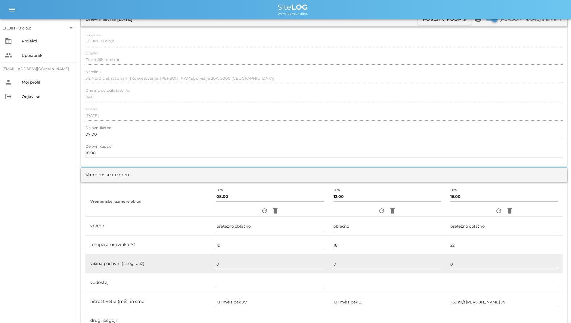
scroll to position [120, 0]
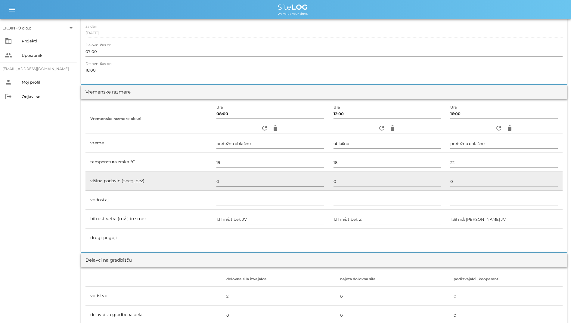
click at [240, 183] on input "0" at bounding box center [269, 182] width 107 height 10
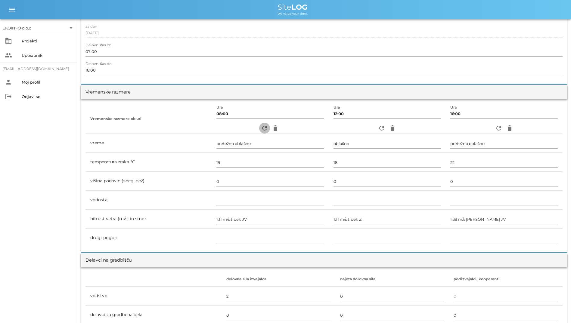
click at [259, 129] on span "refresh" at bounding box center [264, 128] width 11 height 7
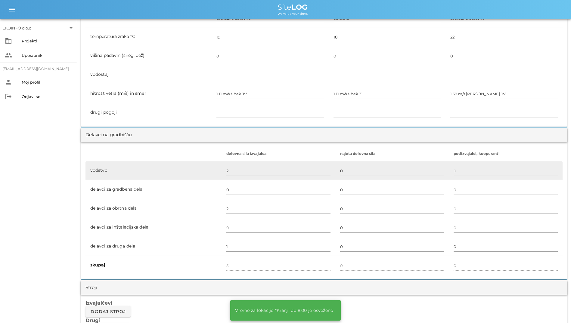
scroll to position [301, 0]
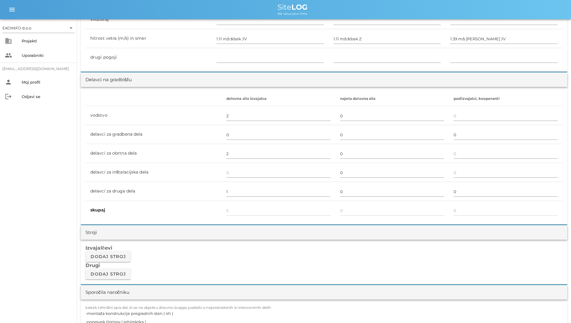
drag, startPoint x: 247, startPoint y: 209, endPoint x: 238, endPoint y: 263, distance: 54.9
click at [238, 263] on h3 "Drugi" at bounding box center [323, 265] width 477 height 7
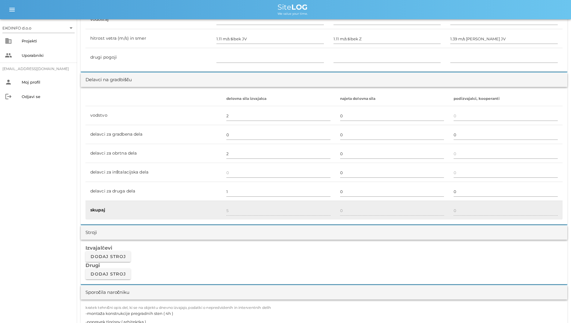
click at [207, 201] on td "skupaj" at bounding box center [153, 210] width 136 height 19
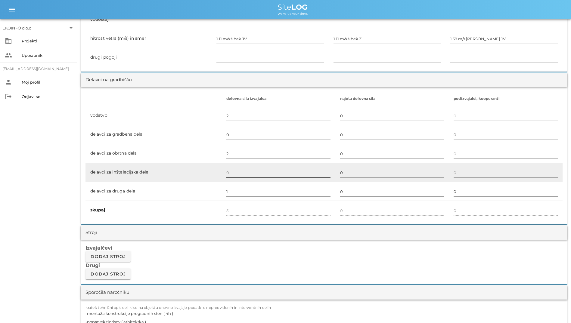
click at [248, 169] on input "text" at bounding box center [278, 173] width 104 height 10
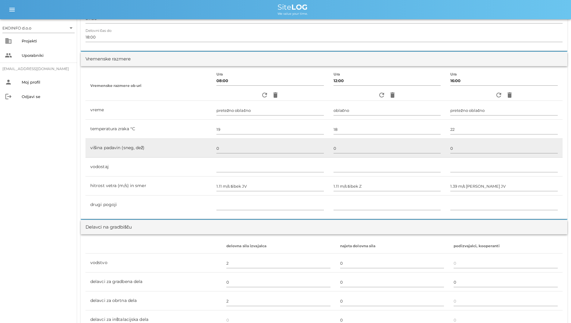
scroll to position [150, 0]
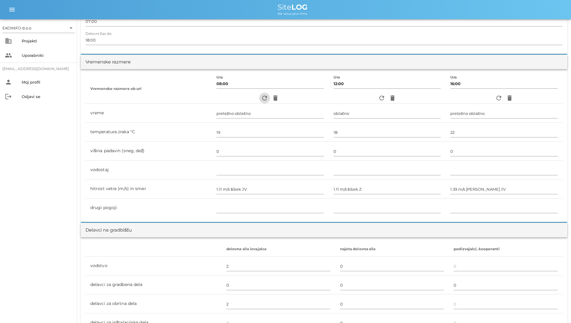
click at [259, 103] on button "refresh" at bounding box center [264, 98] width 11 height 11
click at [261, 99] on icon "refresh" at bounding box center [264, 97] width 7 height 7
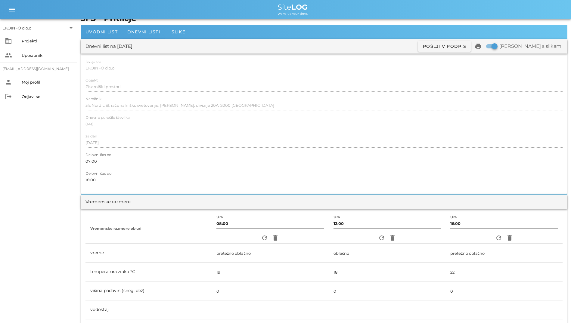
scroll to position [0, 0]
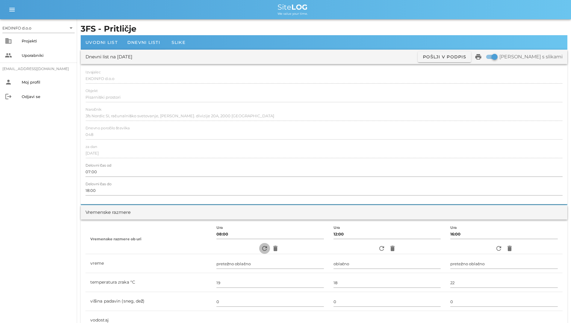
click at [260, 244] on button "refresh" at bounding box center [264, 248] width 11 height 11
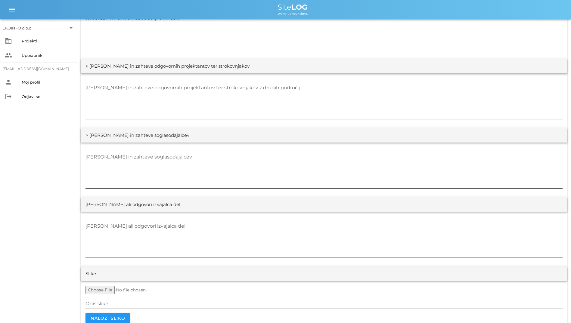
scroll to position [1007, 0]
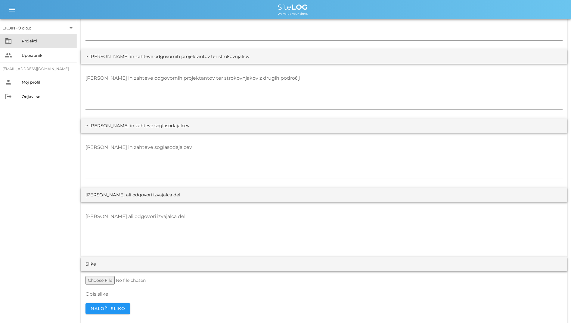
click at [42, 42] on div "Projekti" at bounding box center [47, 41] width 51 height 5
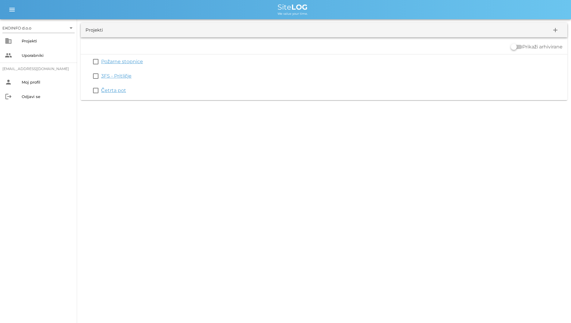
click at [47, 159] on div "EKOINFO d.o.o arrow_drop_down business Projekti people Uporabniki [EMAIL_ADDRES…" at bounding box center [38, 171] width 77 height 304
click at [273, 305] on div "EKOINFO d.o.o arrow_drop_down business Projekti people Uporabniki [EMAIL_ADDRES…" at bounding box center [285, 161] width 571 height 323
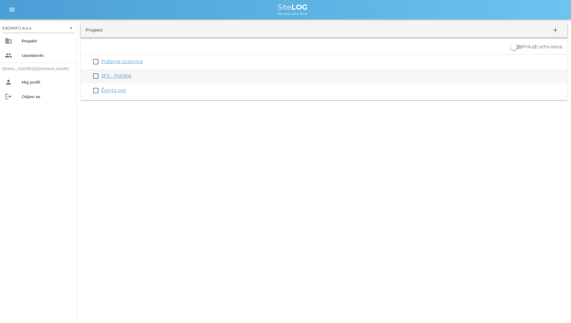
click at [116, 77] on link "3FS - Pritličje" at bounding box center [116, 76] width 30 height 6
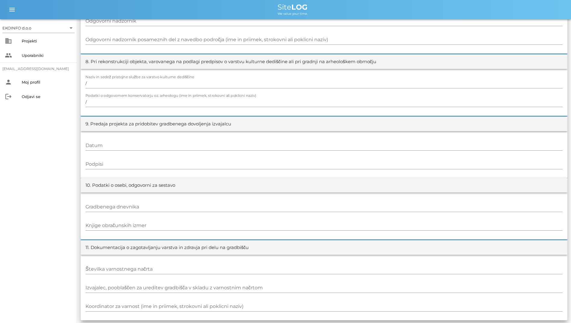
scroll to position [556, 0]
click at [311, 98] on input "/" at bounding box center [323, 101] width 477 height 10
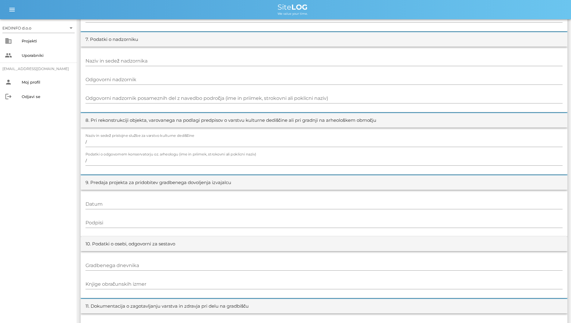
scroll to position [496, 0]
click at [266, 165] on input "/" at bounding box center [323, 161] width 477 height 10
click at [231, 149] on div at bounding box center [323, 149] width 477 height 4
click at [229, 145] on input "/" at bounding box center [323, 143] width 477 height 10
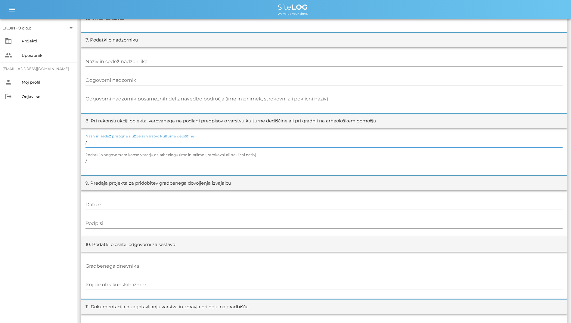
click at [228, 145] on input "/" at bounding box center [323, 143] width 477 height 10
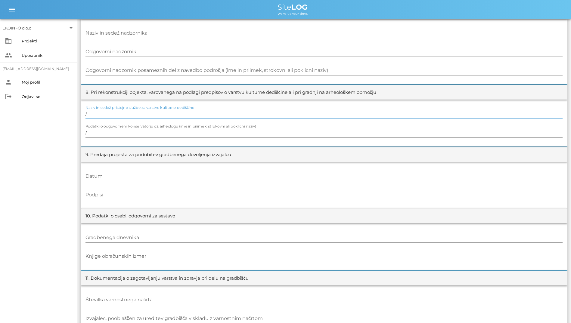
scroll to position [556, 0]
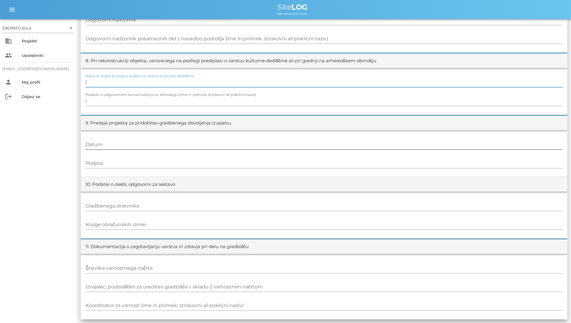
click at [228, 146] on input "Datum" at bounding box center [323, 145] width 477 height 10
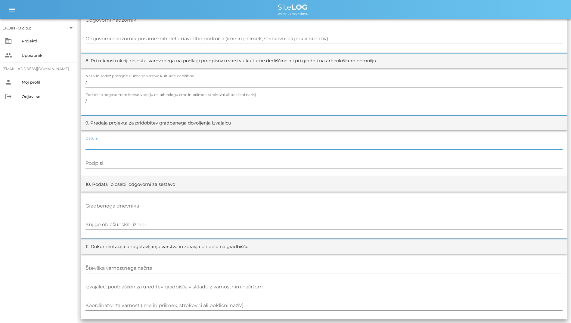
click at [223, 160] on input "Podpisi" at bounding box center [323, 164] width 477 height 10
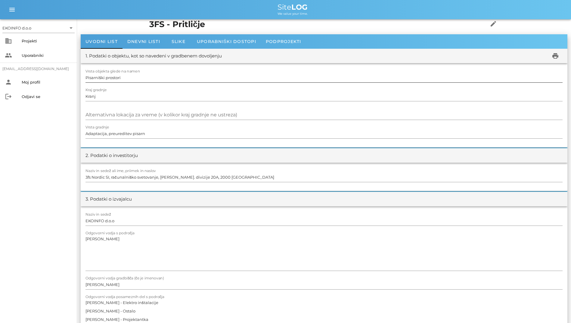
scroll to position [0, 0]
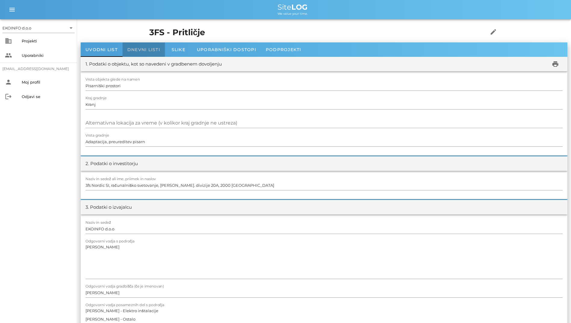
click at [149, 47] on div "Dnevni listi" at bounding box center [143, 49] width 42 height 14
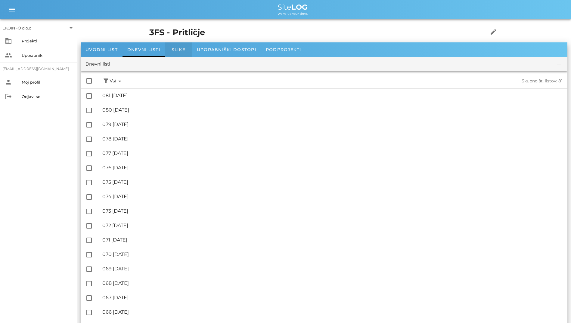
click at [174, 48] on span "Slike" at bounding box center [178, 49] width 14 height 5
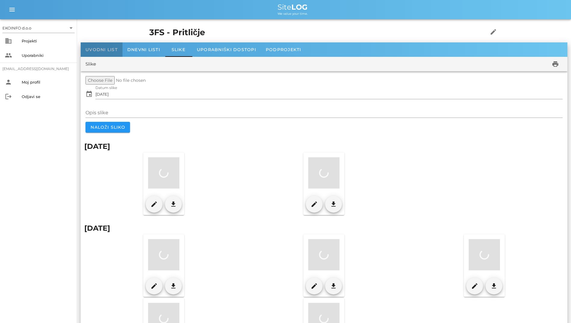
click at [111, 51] on span "Uvodni list" at bounding box center [101, 49] width 32 height 5
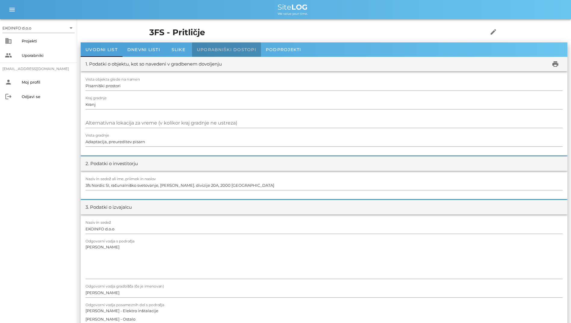
click at [211, 54] on div "Uporabniški dostopi" at bounding box center [226, 49] width 69 height 14
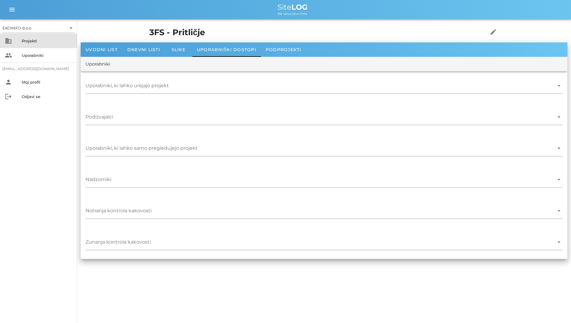
click at [24, 40] on div "Projekti" at bounding box center [47, 41] width 51 height 5
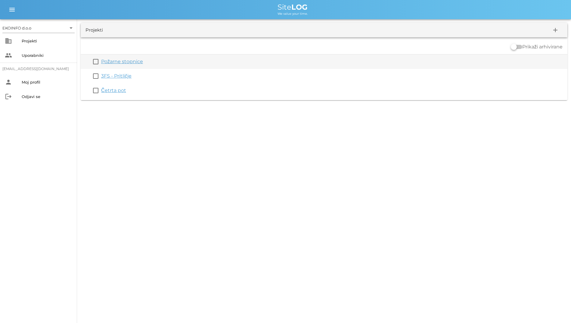
click at [114, 61] on link "Požarne stopnice" at bounding box center [122, 62] width 42 height 6
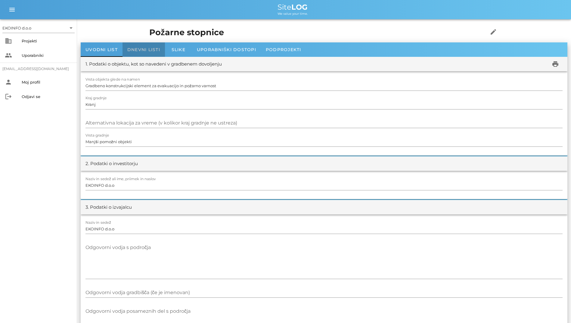
click at [144, 48] on span "Dnevni listi" at bounding box center [143, 49] width 33 height 5
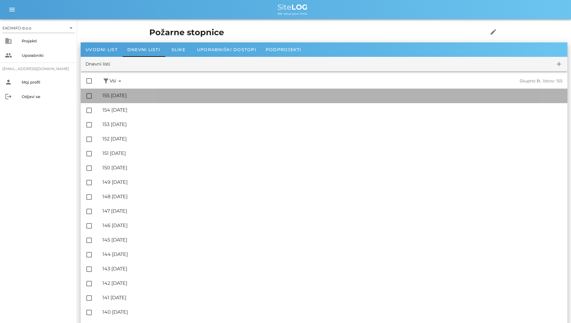
click at [168, 95] on div "🔏 155 [DATE]" at bounding box center [332, 96] width 460 height 6
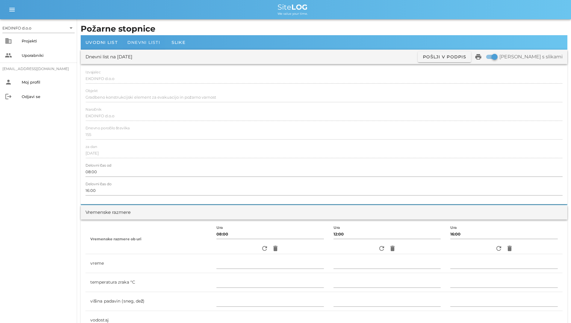
click at [145, 45] on span "Dnevni listi" at bounding box center [143, 42] width 33 height 5
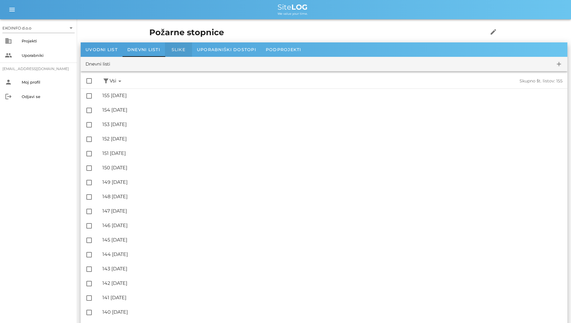
click at [181, 43] on div "Slike" at bounding box center [178, 49] width 27 height 14
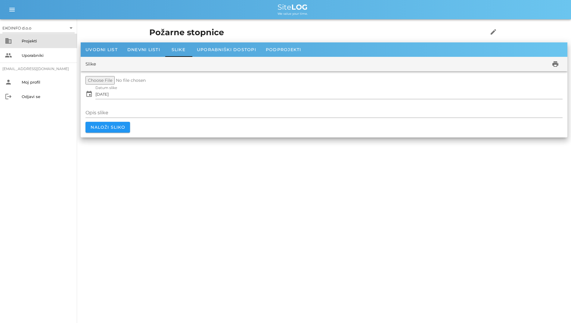
click at [37, 40] on div "Projekti" at bounding box center [47, 41] width 51 height 5
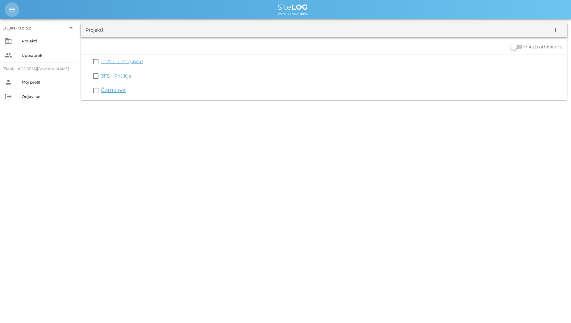
click at [10, 11] on icon "menu" at bounding box center [11, 9] width 7 height 7
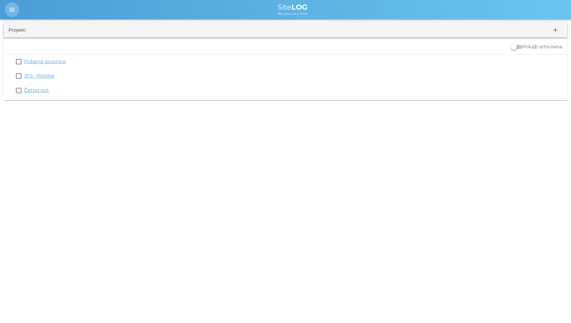
click at [10, 11] on icon "menu" at bounding box center [11, 9] width 7 height 7
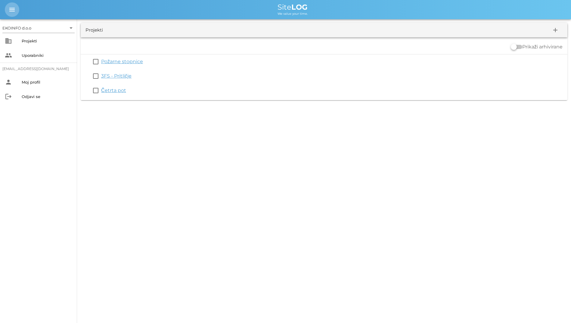
drag, startPoint x: 10, startPoint y: 11, endPoint x: 29, endPoint y: 18, distance: 21.0
click at [29, 18] on div "menu menu Site LOG We value your time." at bounding box center [285, 9] width 571 height 19
drag, startPoint x: 11, startPoint y: 8, endPoint x: 20, endPoint y: 20, distance: 14.9
click at [20, 20] on div "EKOINFO d.o.o arrow_drop_down business Projekti people Uporabniki [EMAIL_ADDRES…" at bounding box center [285, 52] width 571 height 104
click at [20, 20] on div "EKOINFO d.o.o arrow_drop_down" at bounding box center [38, 28] width 72 height 17
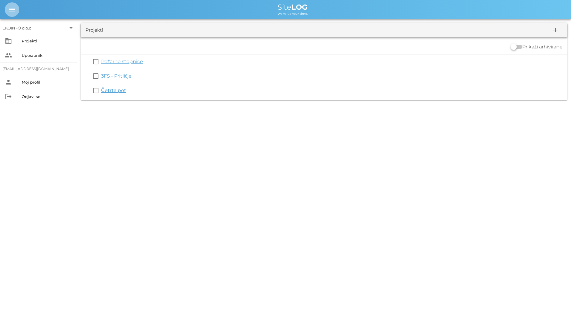
click at [12, 8] on icon "menu" at bounding box center [11, 9] width 7 height 7
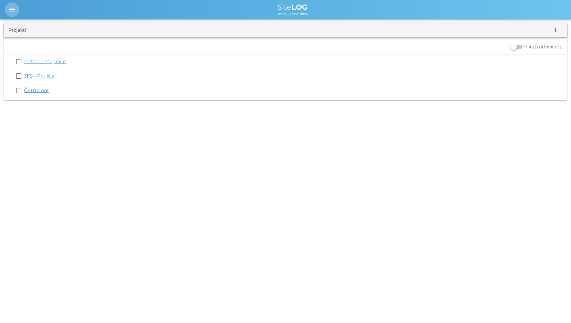
click at [9, 13] on icon "menu" at bounding box center [11, 9] width 7 height 7
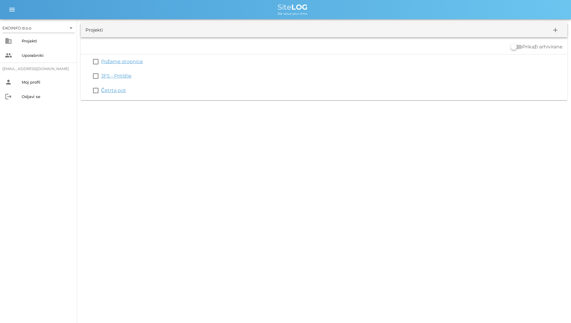
click at [124, 122] on div "EKOINFO d.o.o arrow_drop_down business Projekti people Uporabniki [EMAIL_ADDRES…" at bounding box center [285, 161] width 571 height 323
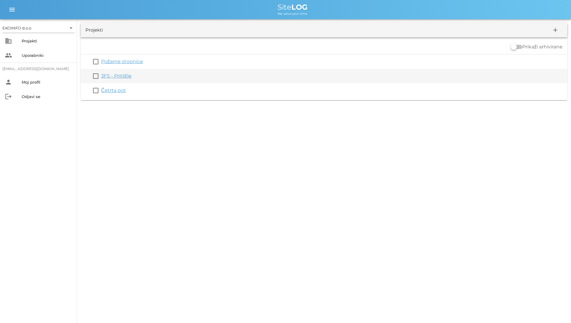
click at [105, 77] on link "3FS - Pritličje" at bounding box center [116, 76] width 30 height 6
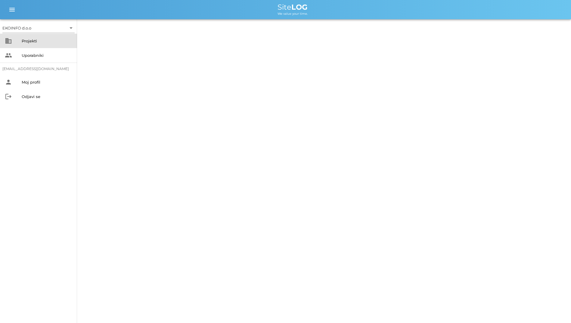
click at [44, 42] on div "Projekti" at bounding box center [47, 41] width 51 height 5
click at [118, 60] on div "EKOINFO d.o.o arrow_drop_down business Projekti people Uporabniki [EMAIL_ADDRES…" at bounding box center [285, 161] width 571 height 323
click at [35, 43] on div "Projekti" at bounding box center [47, 41] width 51 height 10
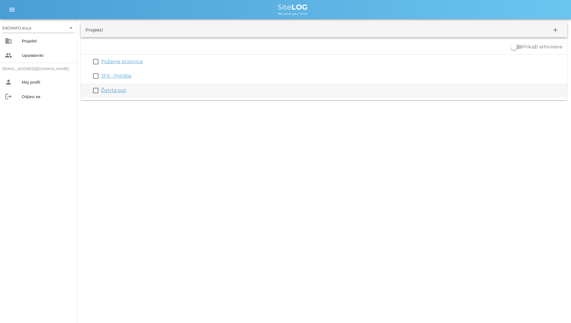
click at [108, 89] on link "Četrta pot" at bounding box center [113, 91] width 25 height 6
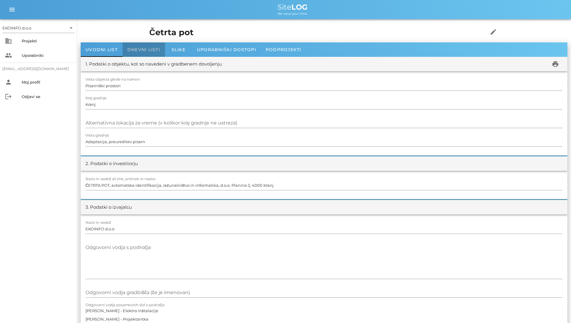
click at [132, 52] on div "Dnevni listi" at bounding box center [143, 49] width 42 height 14
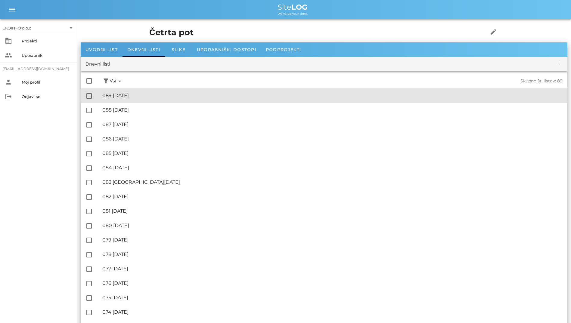
click at [139, 94] on div "🔏 089 [DATE]" at bounding box center [332, 96] width 460 height 6
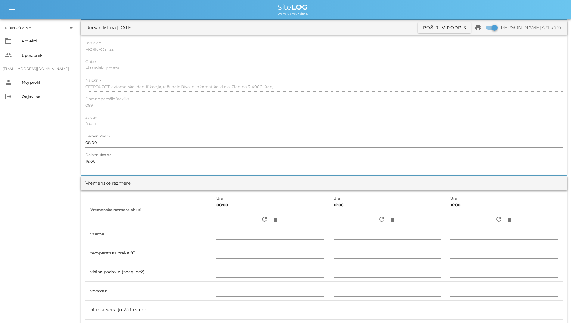
scroll to position [181, 0]
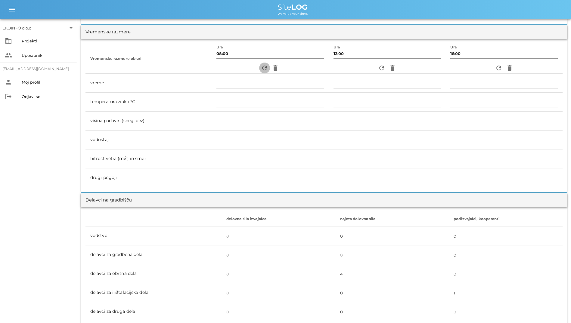
click at [261, 70] on icon "refresh" at bounding box center [264, 67] width 7 height 7
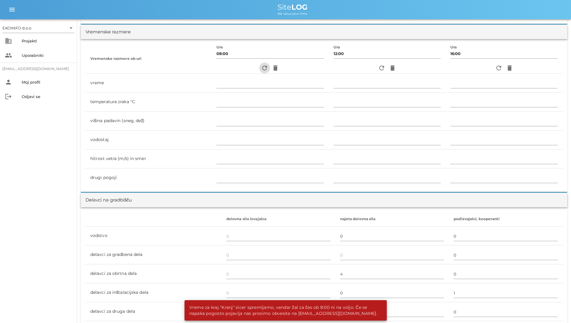
click at [261, 69] on icon "refresh" at bounding box center [264, 67] width 7 height 7
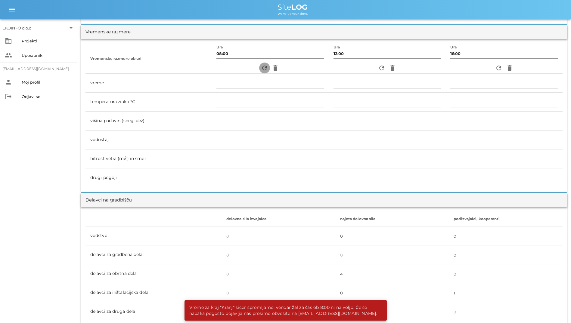
click at [261, 69] on icon "refresh" at bounding box center [264, 67] width 7 height 7
click at [237, 57] on input "08:00" at bounding box center [269, 54] width 107 height 10
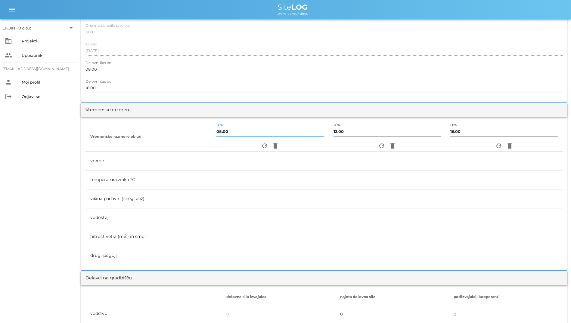
scroll to position [0, 0]
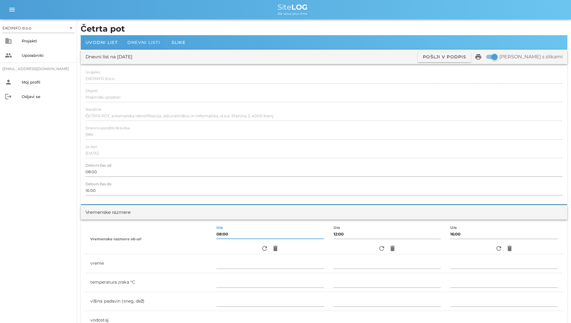
click at [140, 40] on span "Dnevni listi" at bounding box center [143, 42] width 33 height 5
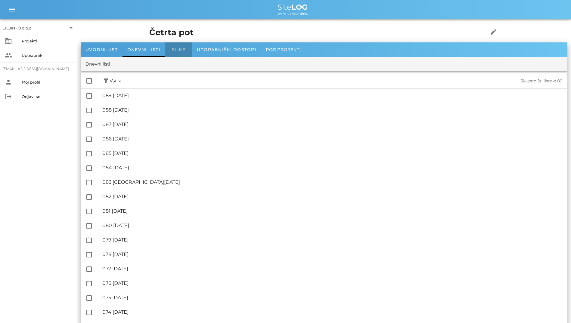
click at [181, 53] on div "Slike" at bounding box center [178, 49] width 27 height 14
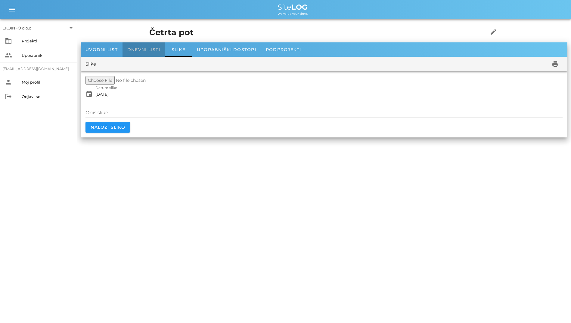
click at [138, 51] on span "Dnevni listi" at bounding box center [143, 49] width 33 height 5
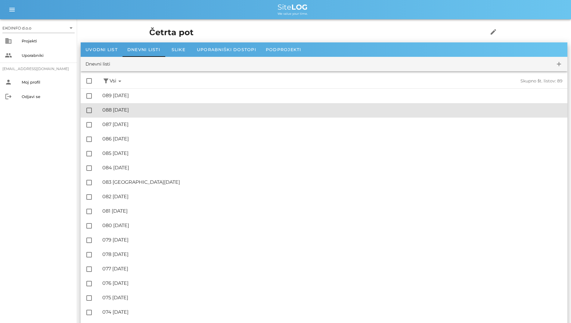
click at [148, 109] on div "🔏 088 [DATE]" at bounding box center [332, 110] width 460 height 6
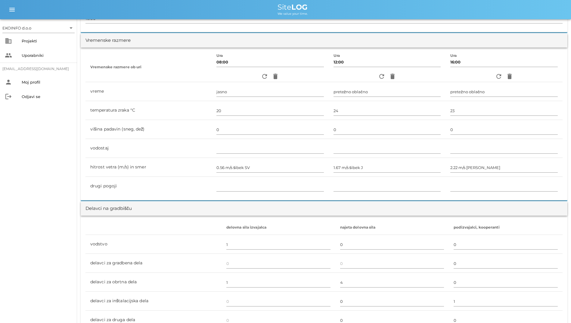
scroll to position [181, 0]
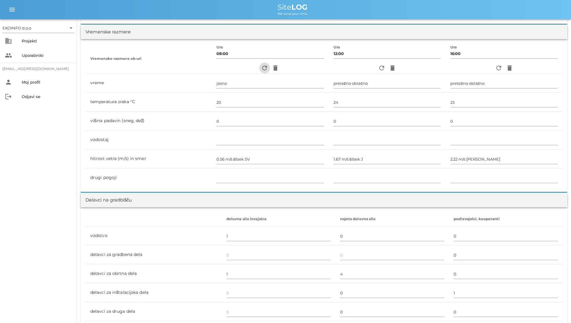
click at [261, 70] on icon "refresh" at bounding box center [264, 67] width 7 height 7
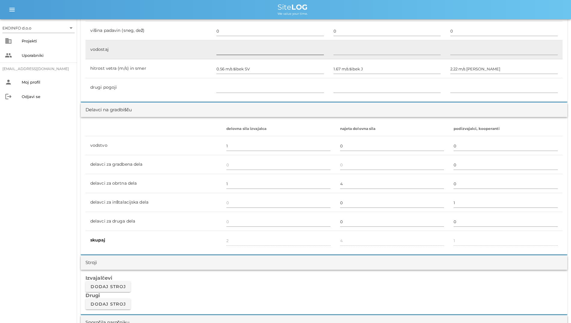
scroll to position [301, 0]
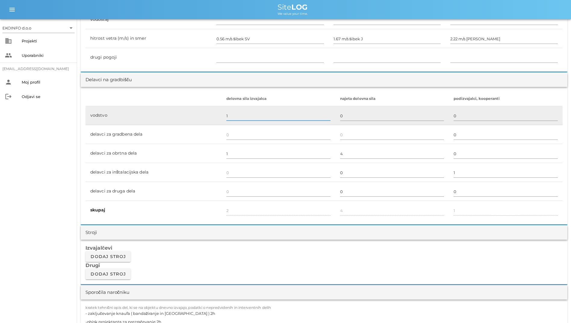
click at [265, 117] on input "1" at bounding box center [278, 116] width 104 height 10
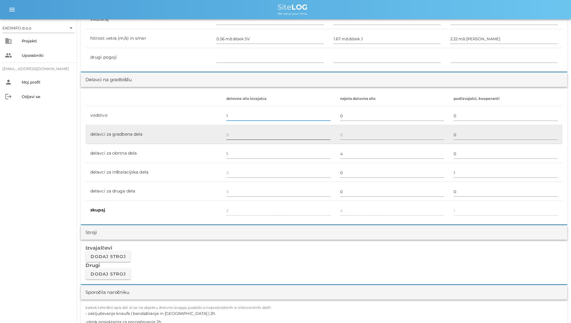
click at [250, 131] on input "text" at bounding box center [278, 135] width 104 height 10
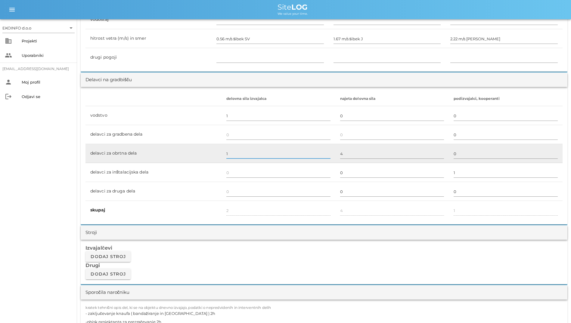
click at [245, 151] on input "1" at bounding box center [278, 154] width 104 height 10
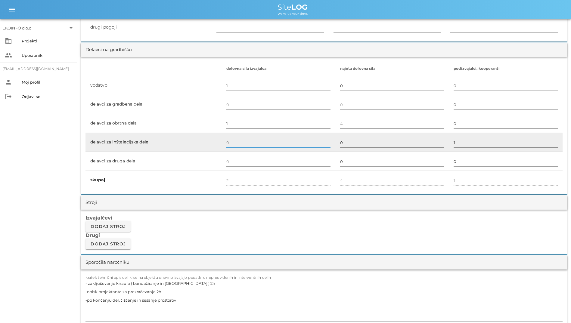
click at [247, 143] on input "text" at bounding box center [278, 143] width 104 height 10
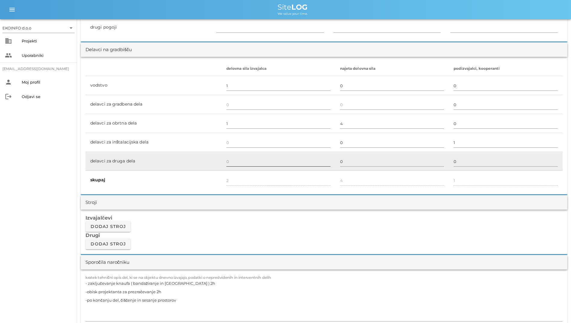
click at [248, 167] on div at bounding box center [278, 168] width 104 height 4
click at [249, 165] on input "text" at bounding box center [278, 162] width 104 height 10
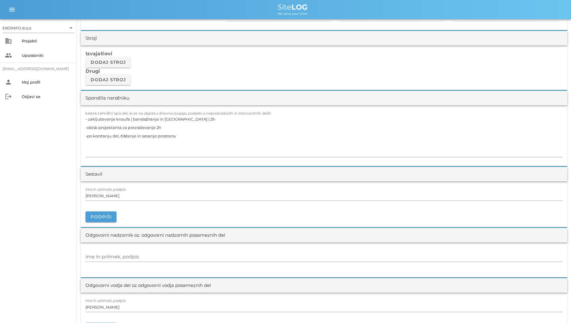
scroll to position [572, 0]
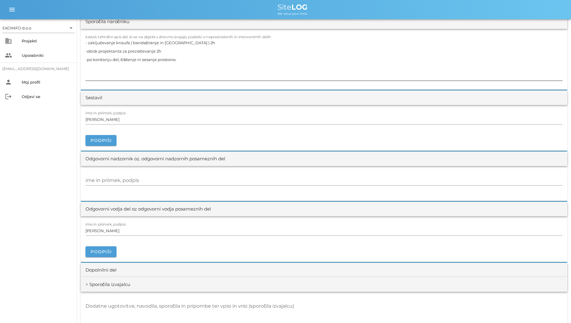
click at [157, 76] on textarea "- zaključevanje knaufa ( bandažiranje in [GEOGRAPHIC_DATA] ) 2h -obisk projekta…" at bounding box center [323, 60] width 477 height 42
click at [158, 76] on textarea "- zaključevanje knaufa ( bandažiranje in [GEOGRAPHIC_DATA] ) 2h -obisk projekta…" at bounding box center [323, 60] width 477 height 42
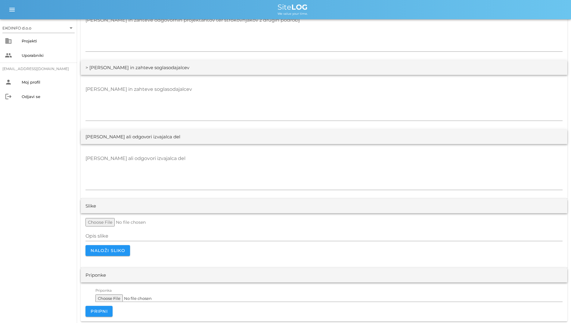
scroll to position [1067, 0]
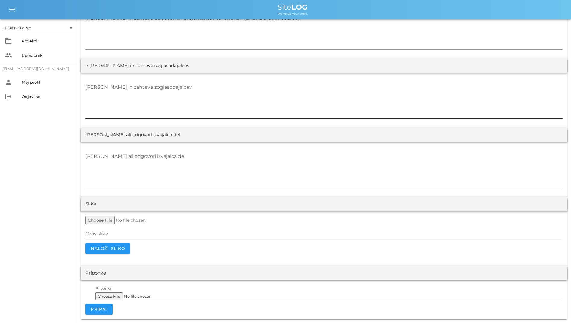
click at [144, 89] on textarea "[PERSON_NAME] in zahteve soglasodajalcev" at bounding box center [323, 100] width 477 height 36
click at [150, 93] on textarea "[PERSON_NAME] in zahteve soglasodajalcev" at bounding box center [323, 100] width 477 height 36
drag, startPoint x: 149, startPoint y: 80, endPoint x: 95, endPoint y: 76, distance: 53.7
click at [106, 78] on div "[PERSON_NAME] in zahteve soglasodajalcev" at bounding box center [324, 100] width 486 height 55
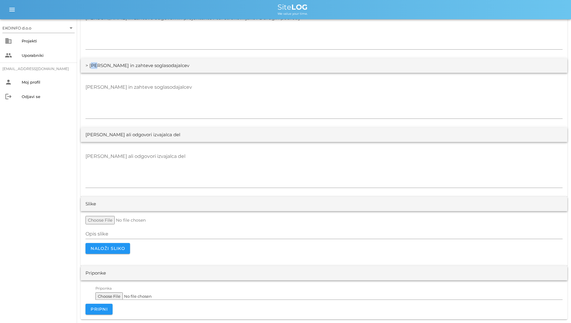
drag, startPoint x: 89, startPoint y: 65, endPoint x: 97, endPoint y: 67, distance: 9.1
click at [97, 67] on div "> [PERSON_NAME] in zahteve soglasodajalcev" at bounding box center [137, 65] width 104 height 7
drag, startPoint x: 97, startPoint y: 67, endPoint x: 82, endPoint y: 66, distance: 15.7
click at [82, 66] on div "> [PERSON_NAME] in zahteve soglasodajalcev" at bounding box center [324, 65] width 486 height 14
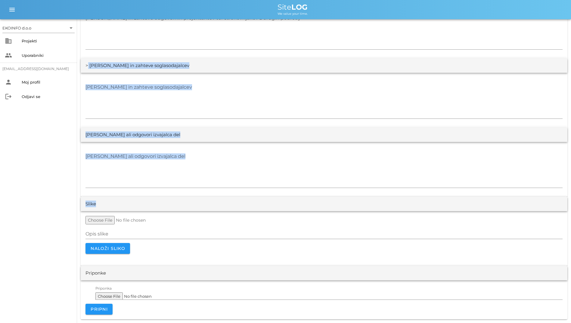
drag, startPoint x: 82, startPoint y: 65, endPoint x: 177, endPoint y: 214, distance: 176.5
click at [119, 206] on div "Slike" at bounding box center [324, 204] width 486 height 14
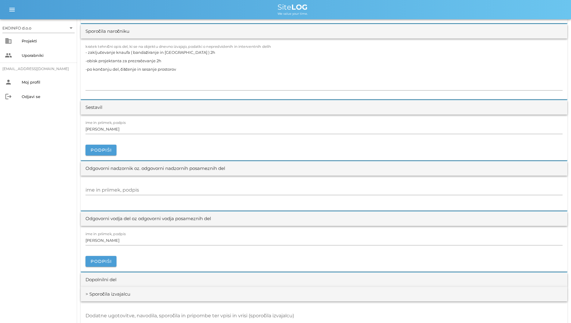
drag, startPoint x: 121, startPoint y: 206, endPoint x: 91, endPoint y: 88, distance: 121.9
click at [91, 88] on form "Dnevni list na [DATE] ✓ Podpisan Pošlji v podpis print Natisni s slikami Izvaja…" at bounding box center [324, 156] width 486 height 1337
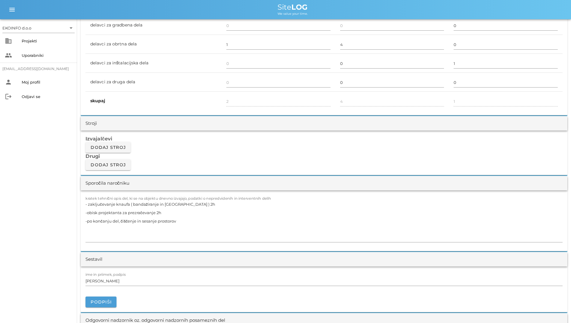
scroll to position [406, 0]
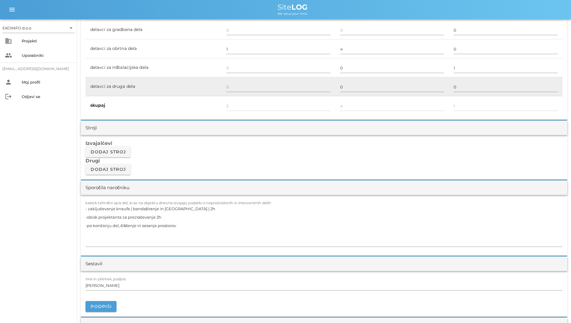
drag, startPoint x: 91, startPoint y: 88, endPoint x: 150, endPoint y: 80, distance: 60.0
click at [150, 80] on td "delavci za druga dela" at bounding box center [153, 86] width 136 height 19
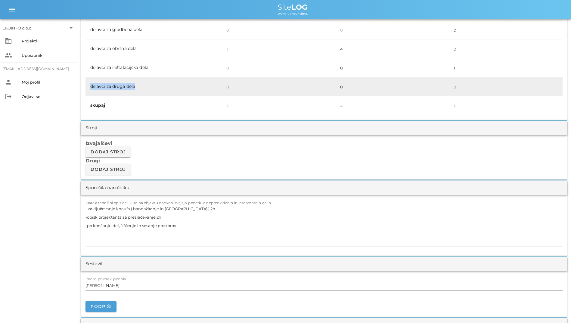
drag, startPoint x: 150, startPoint y: 80, endPoint x: 110, endPoint y: 88, distance: 41.7
click at [110, 88] on td "delavci za druga dela" at bounding box center [153, 86] width 136 height 19
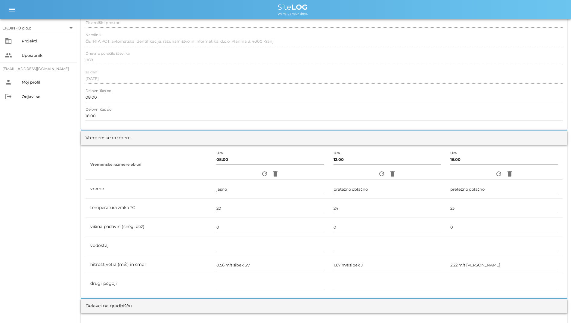
scroll to position [0, 0]
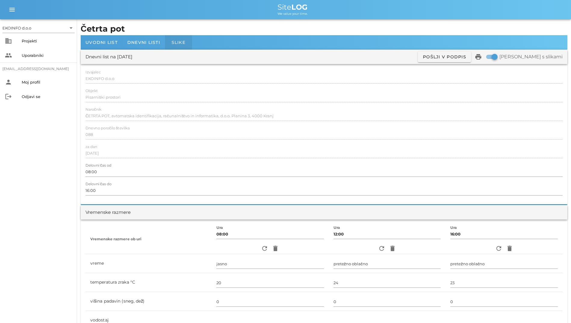
click at [184, 40] on span "Slike" at bounding box center [178, 42] width 14 height 5
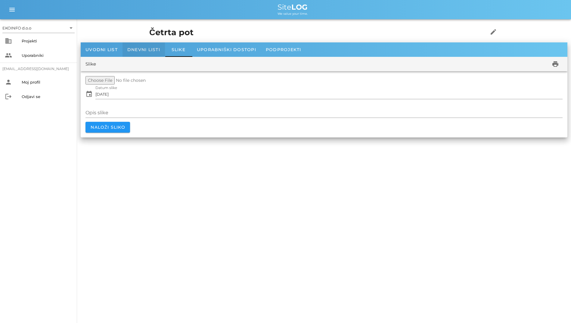
click at [151, 49] on span "Dnevni listi" at bounding box center [143, 49] width 33 height 5
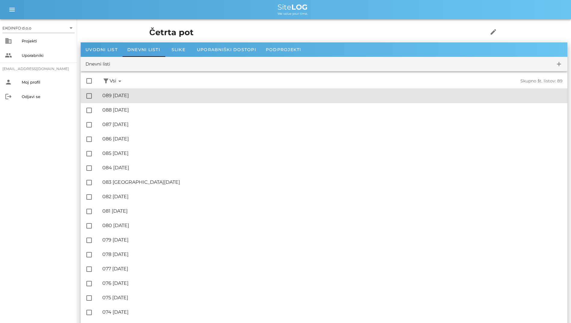
click at [173, 93] on div "🔏 089 [DATE]" at bounding box center [332, 96] width 460 height 6
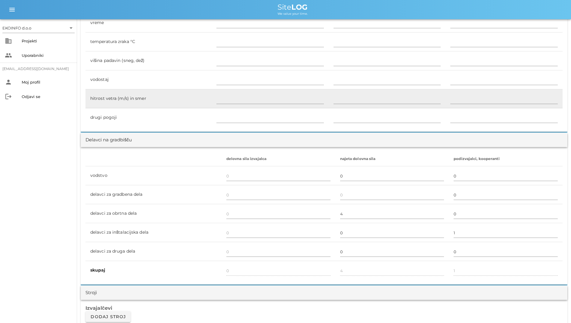
scroll to position [120, 0]
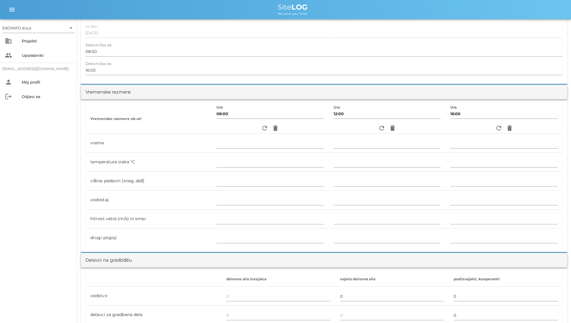
click at [257, 123] on div "refresh delete" at bounding box center [269, 128] width 107 height 11
click at [261, 128] on icon "refresh" at bounding box center [264, 128] width 7 height 7
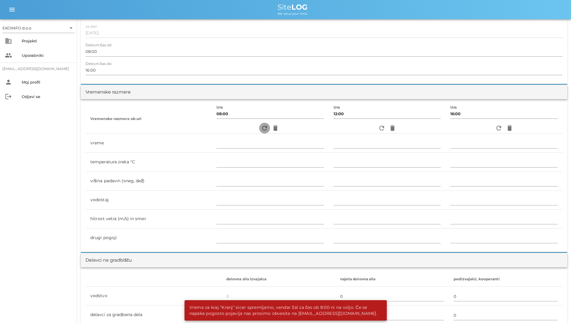
click at [261, 128] on icon "refresh" at bounding box center [264, 128] width 7 height 7
click at [20, 44] on div "business Projekti" at bounding box center [38, 41] width 77 height 14
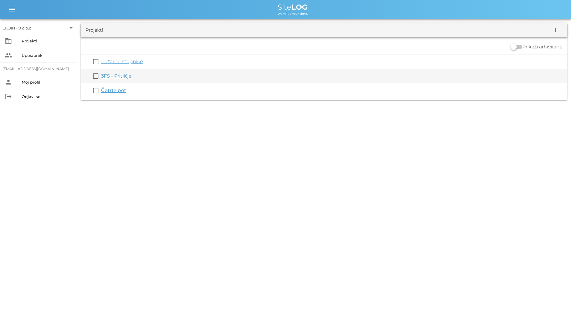
click at [117, 73] on div "3FS - Pritličje" at bounding box center [333, 76] width 464 height 7
click at [117, 75] on link "3FS - Pritličje" at bounding box center [116, 76] width 30 height 6
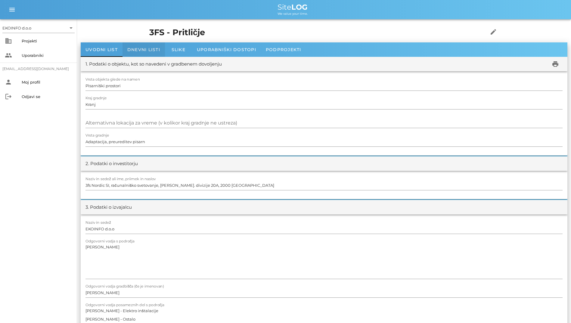
click at [143, 47] on div "Dnevni listi" at bounding box center [143, 49] width 42 height 14
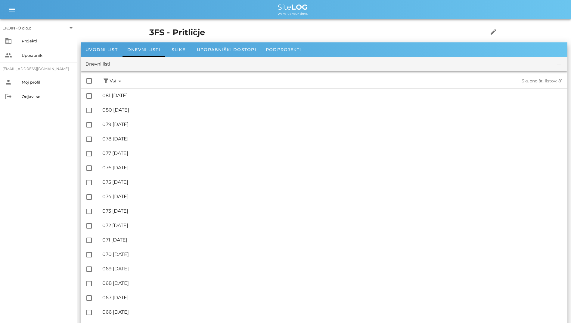
scroll to position [30, 0]
